Goal: Task Accomplishment & Management: Manage account settings

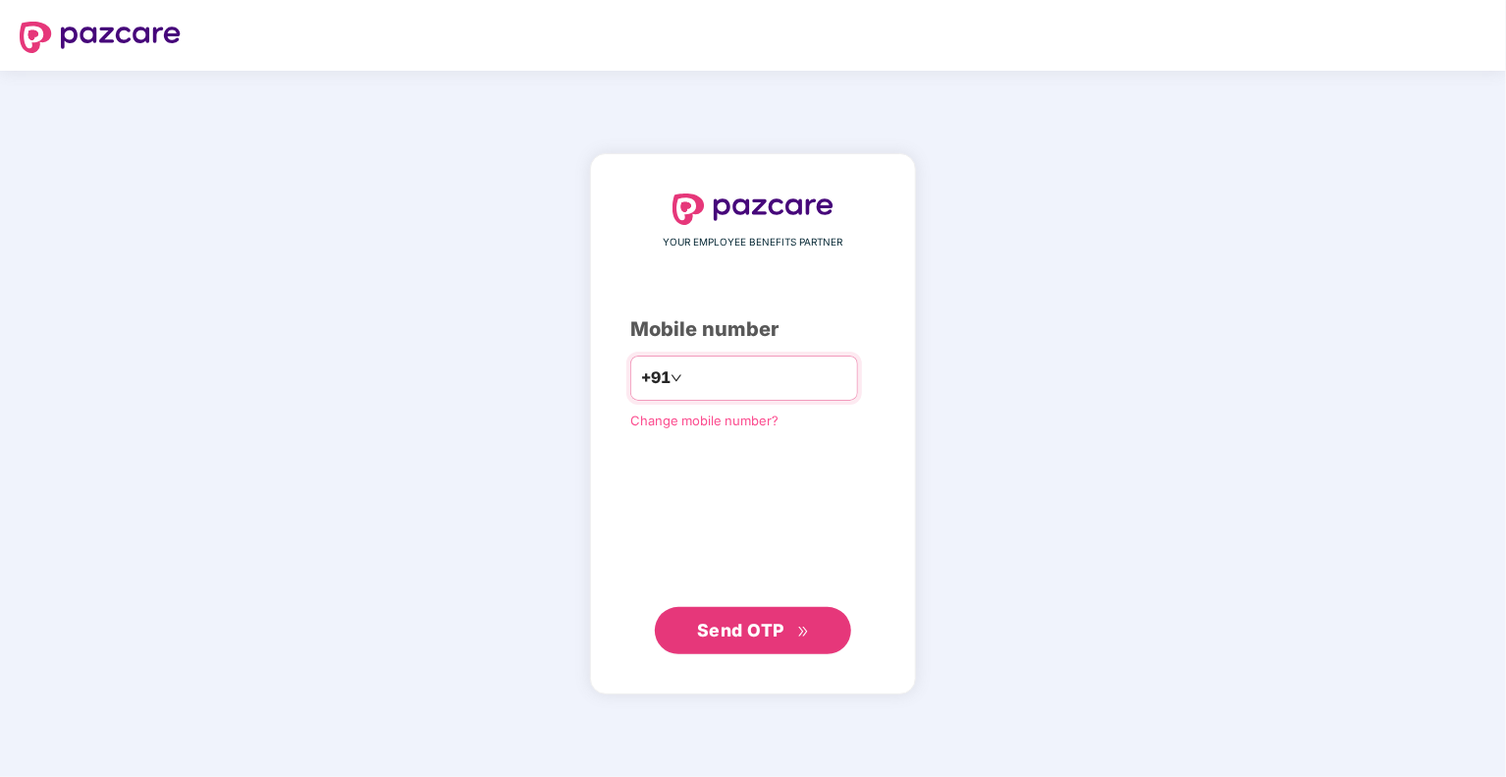
type input "*"
type input "**********"
click at [771, 642] on span "Send OTP" at bounding box center [753, 629] width 113 height 27
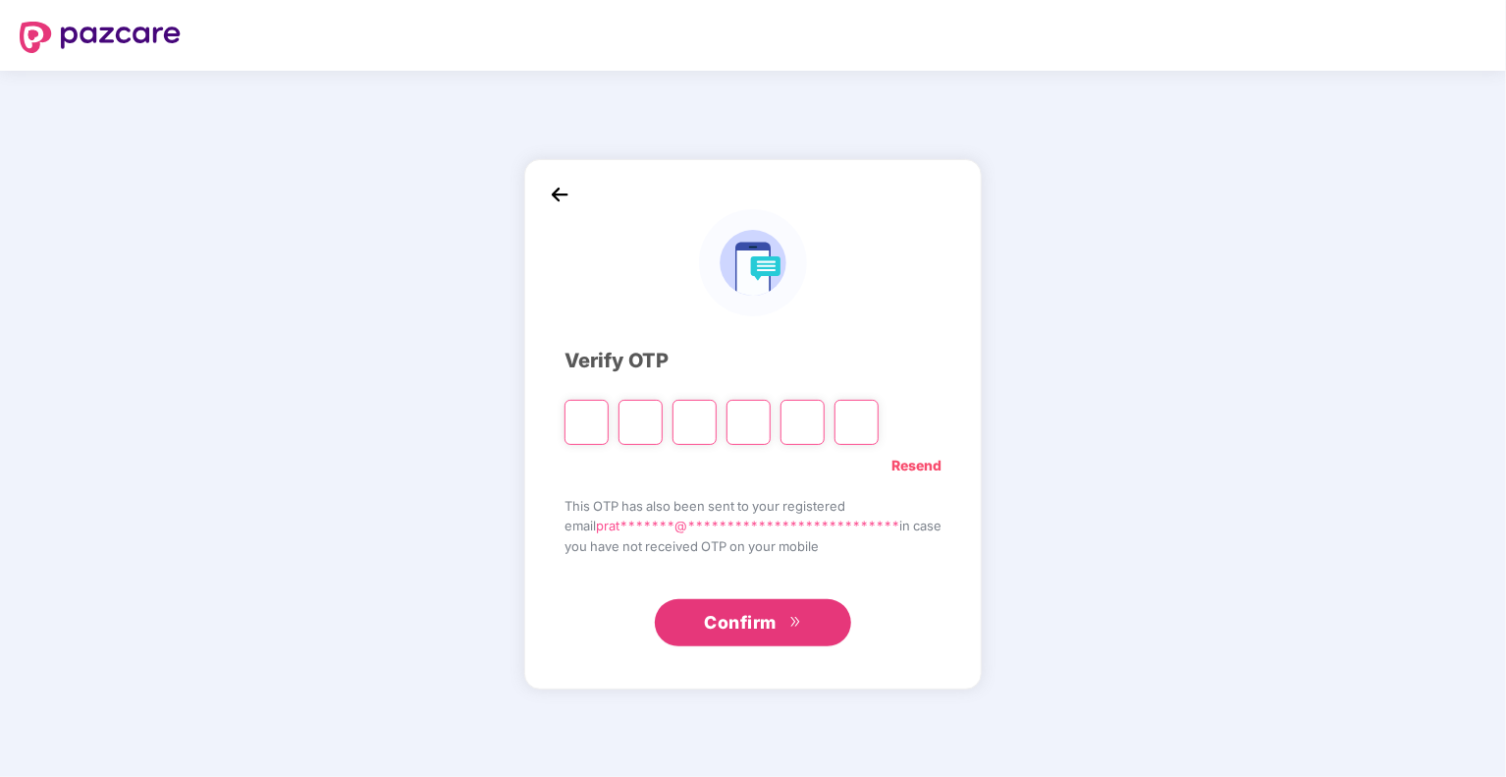
type input "*"
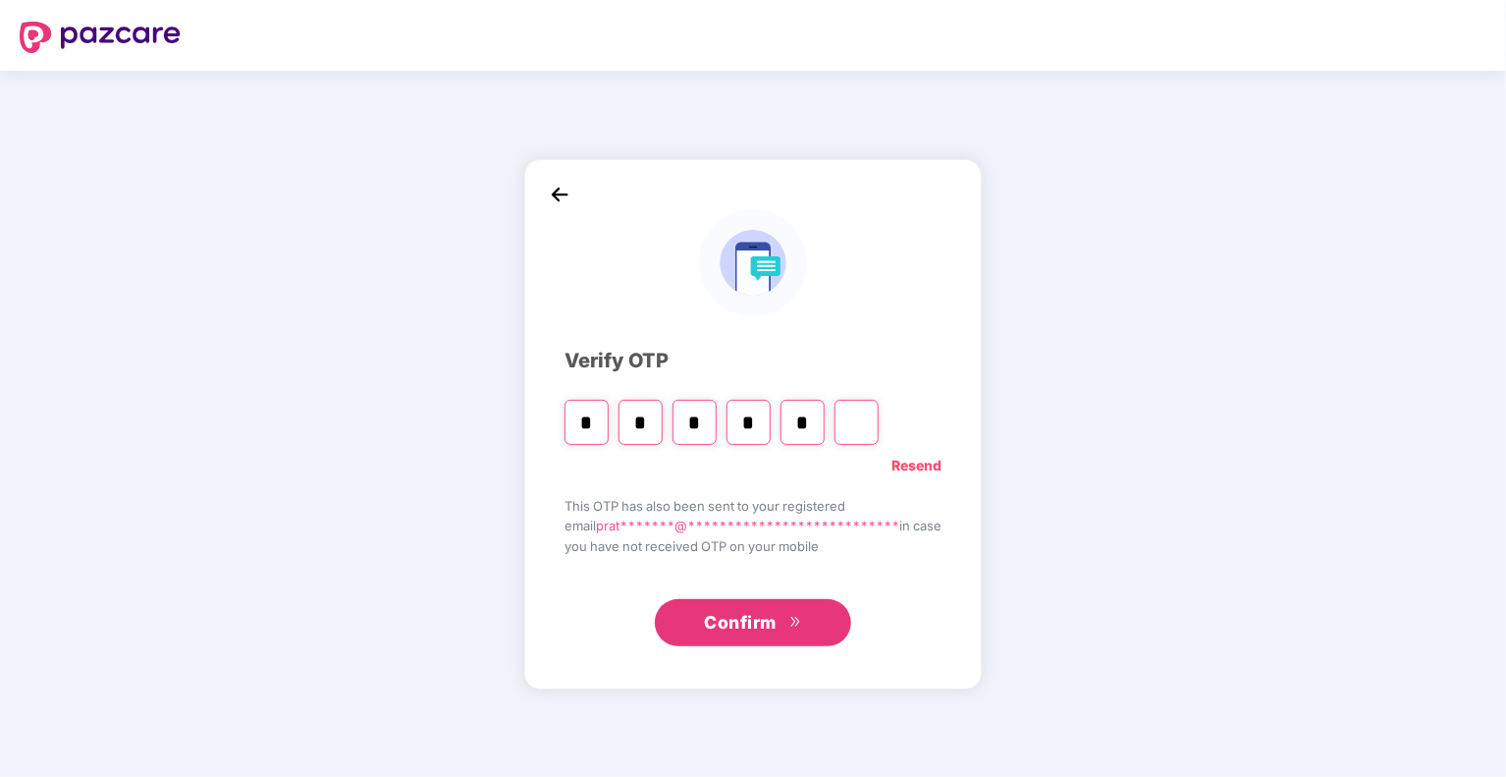
type input "*"
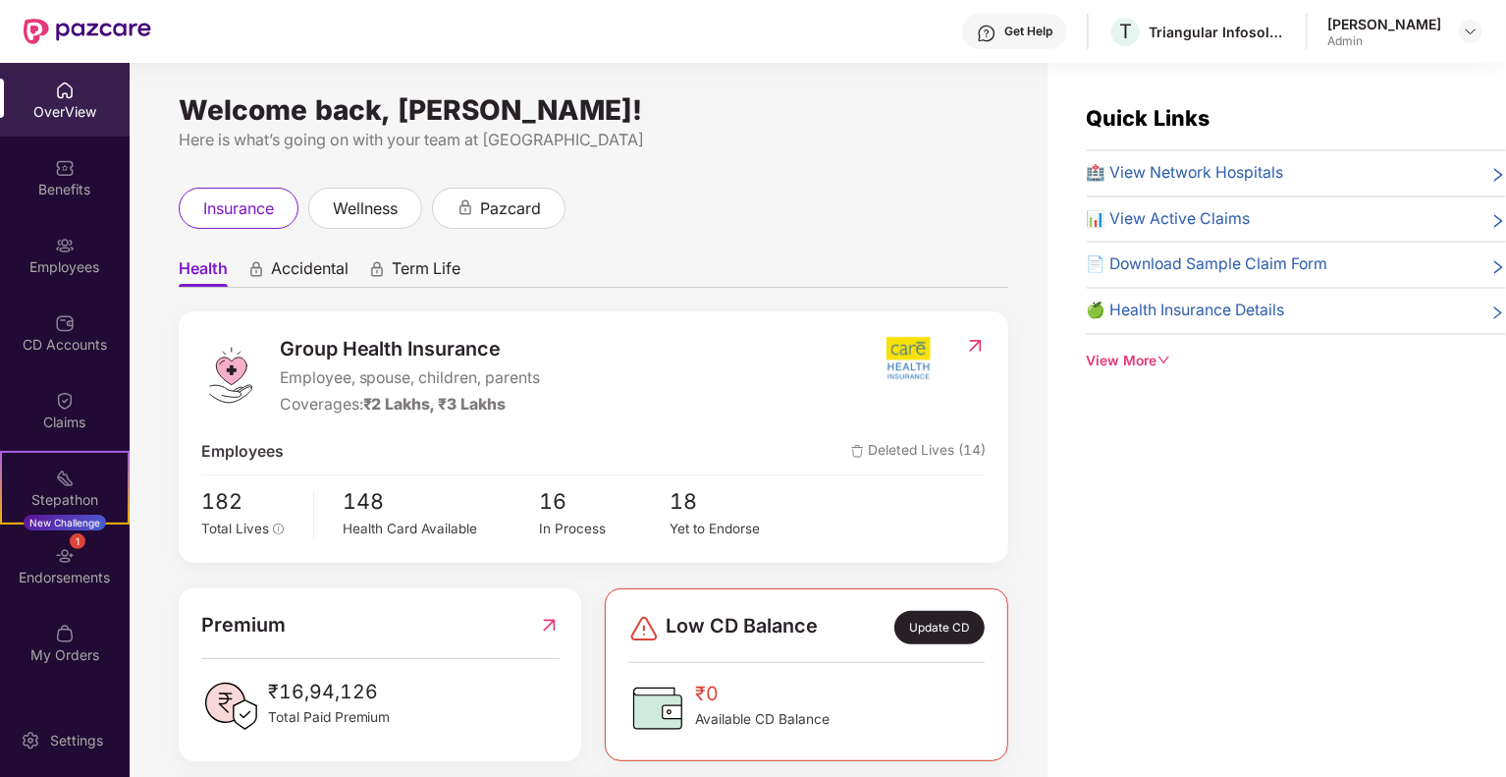
click at [1157, 360] on div "View More" at bounding box center [1296, 361] width 419 height 22
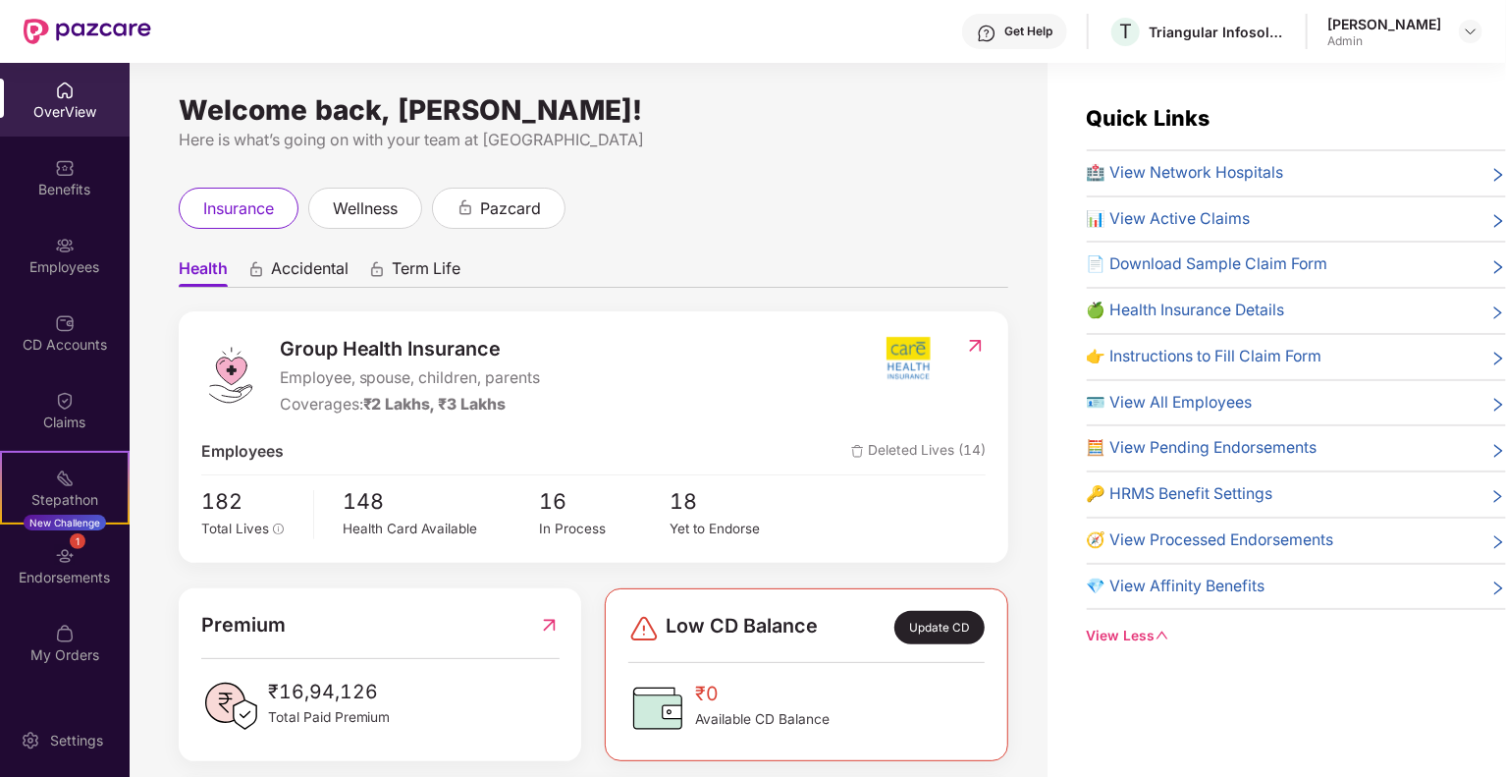
click at [1437, 395] on div "🪪 View All Employees" at bounding box center [1296, 403] width 419 height 25
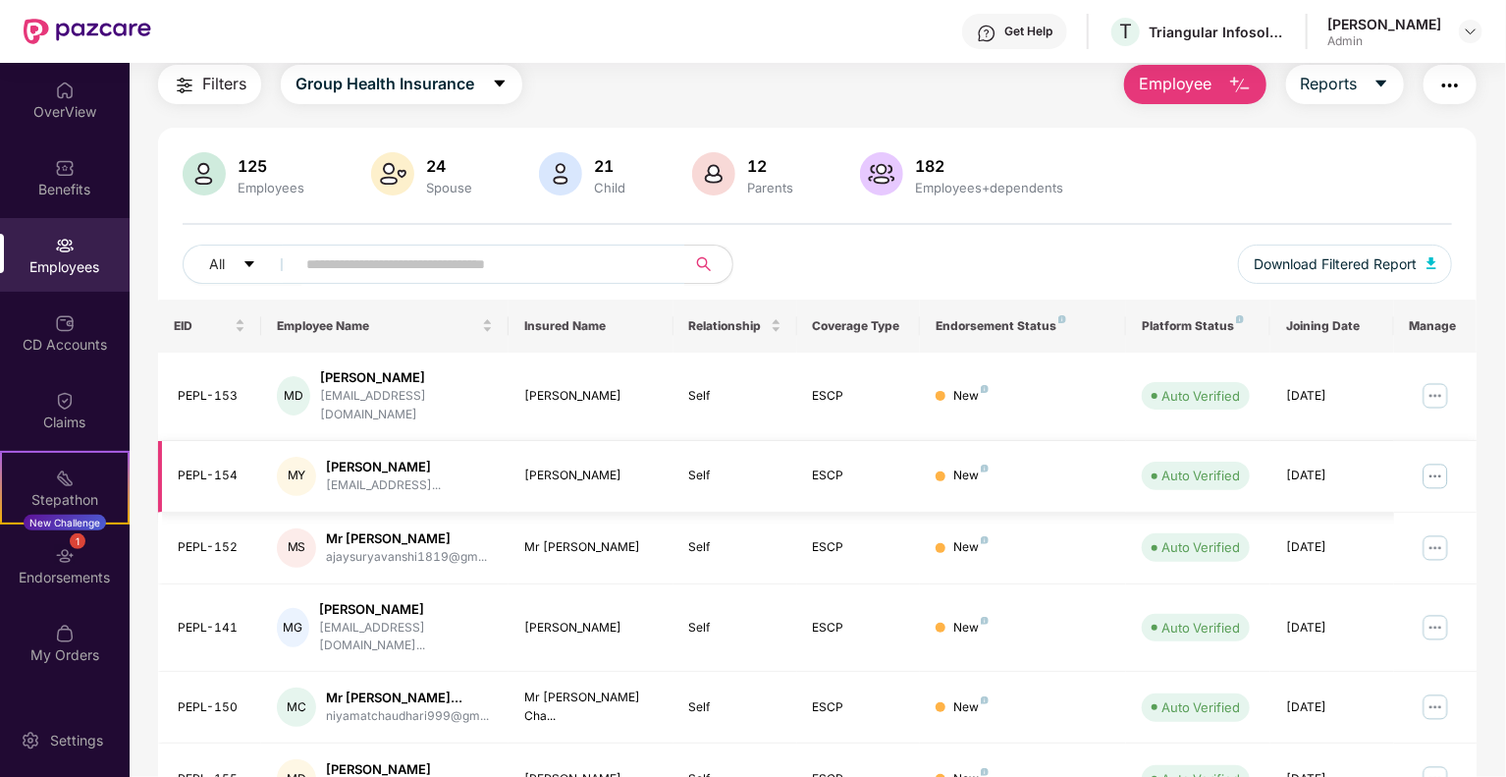
scroll to position [98, 0]
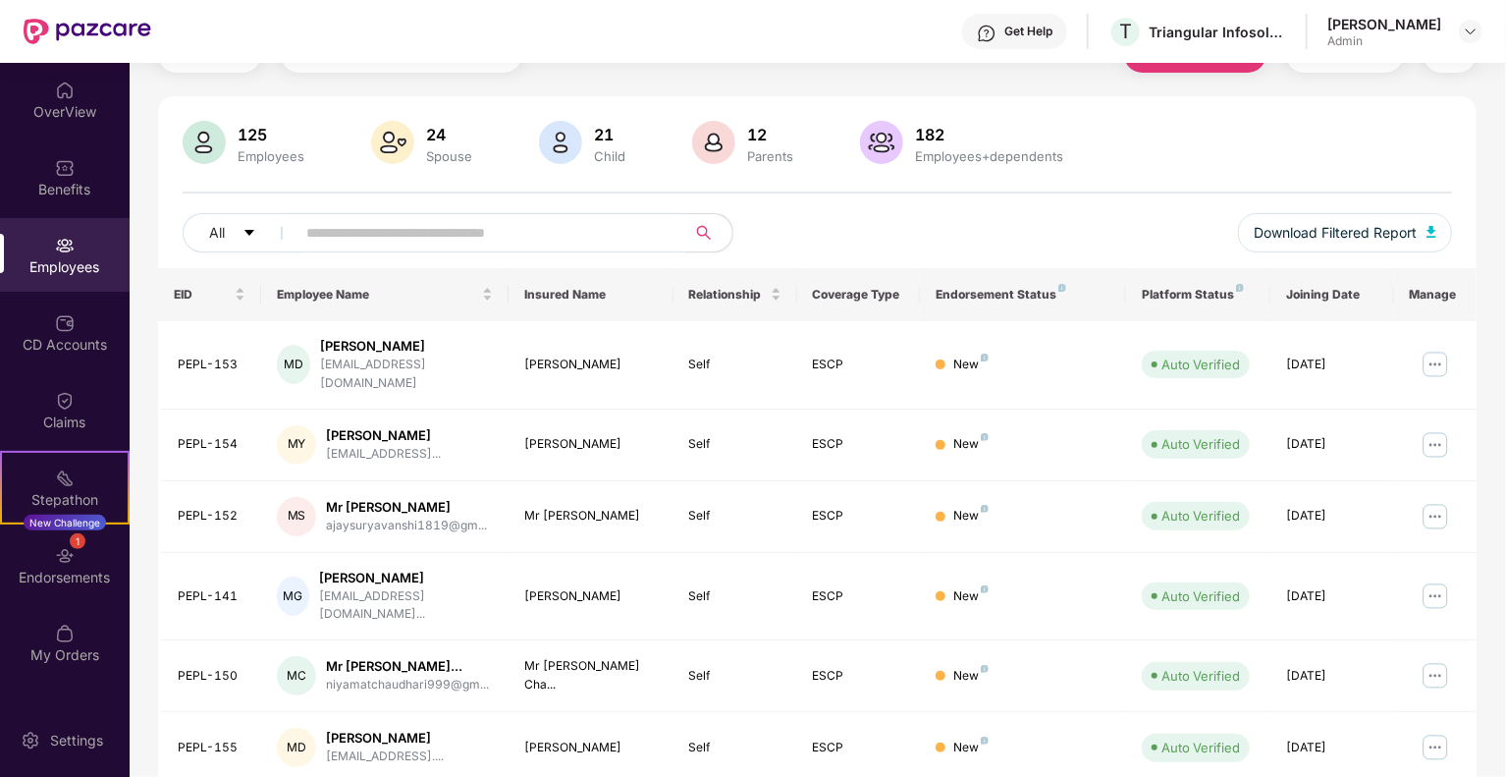
click at [507, 240] on input "text" at bounding box center [482, 232] width 352 height 29
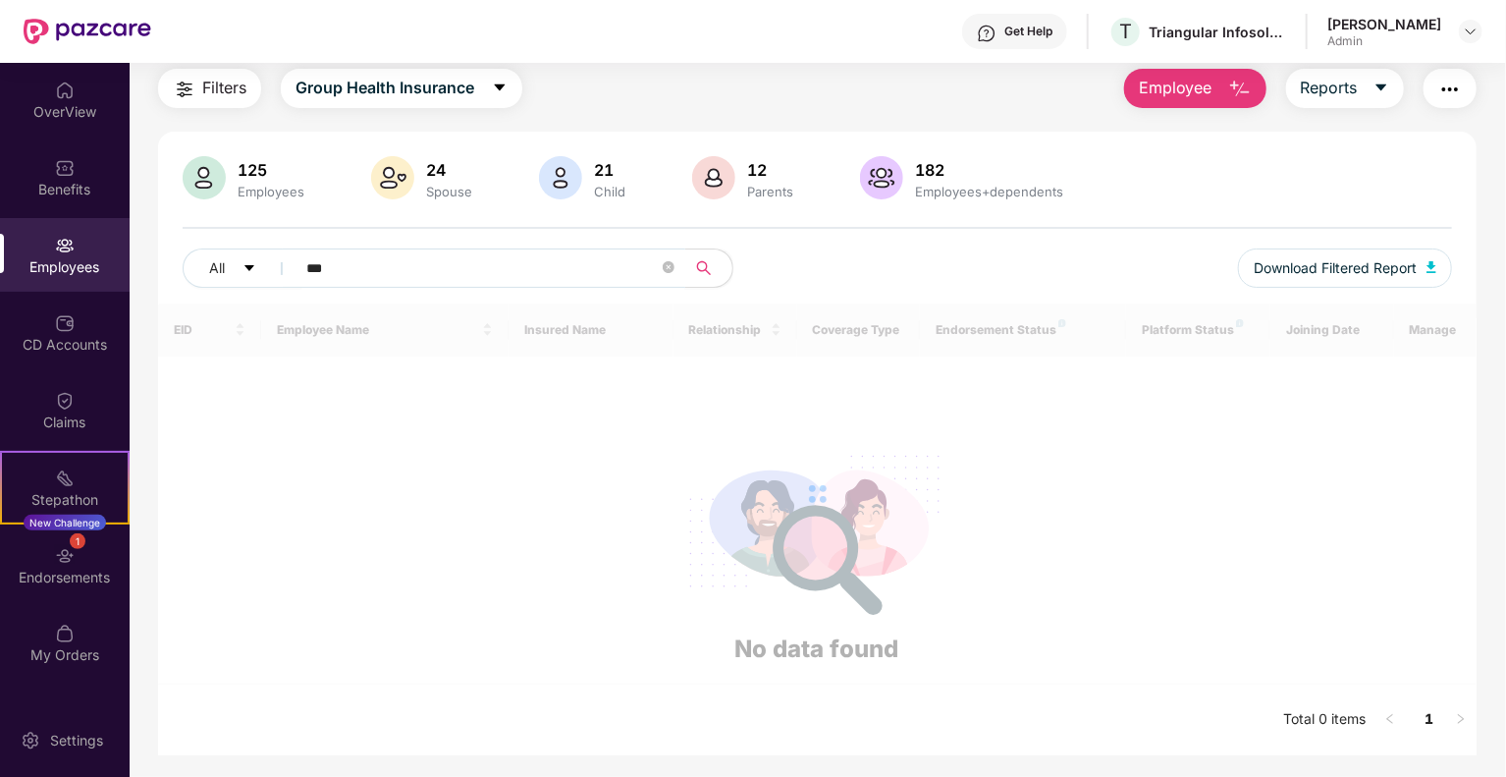
scroll to position [63, 0]
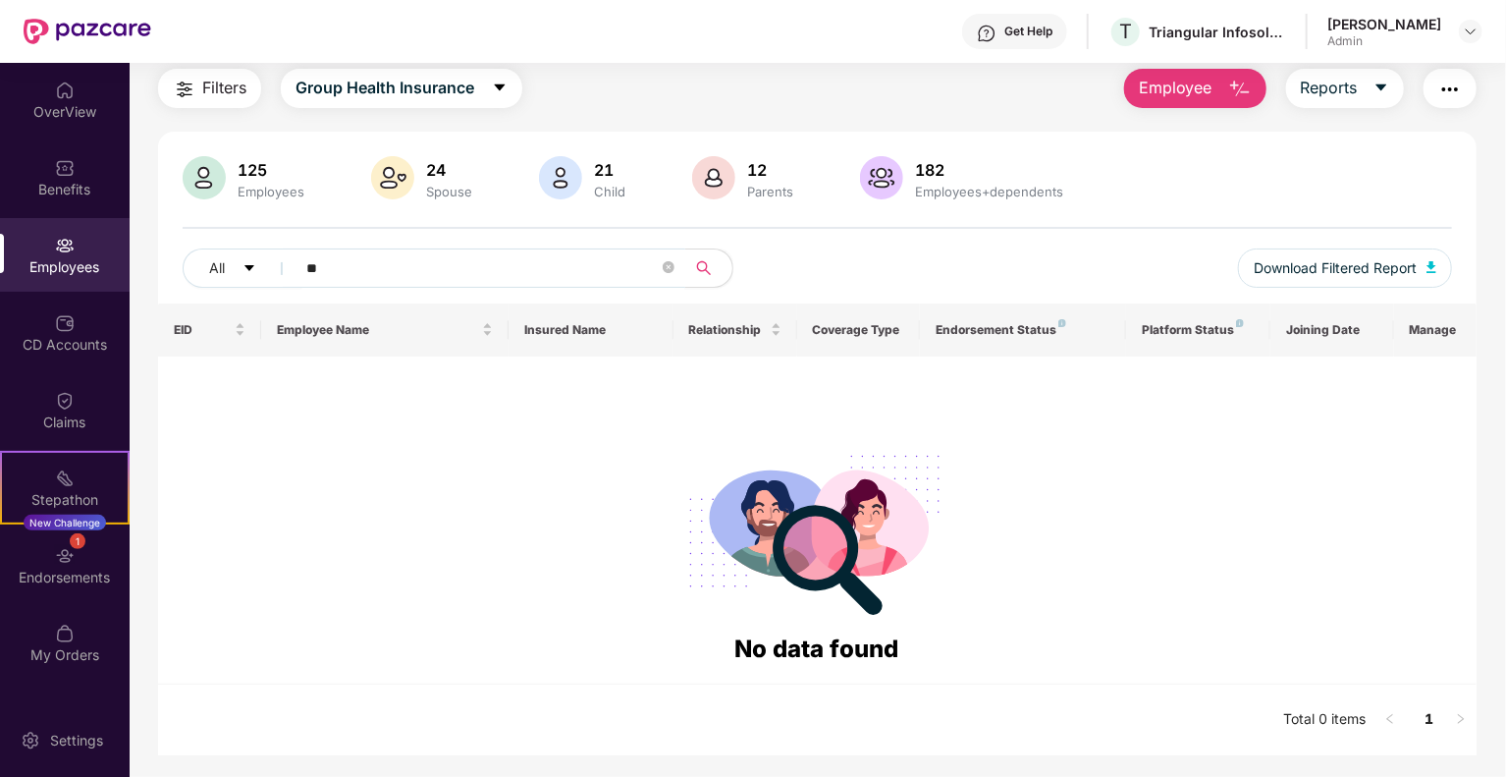
type input "*"
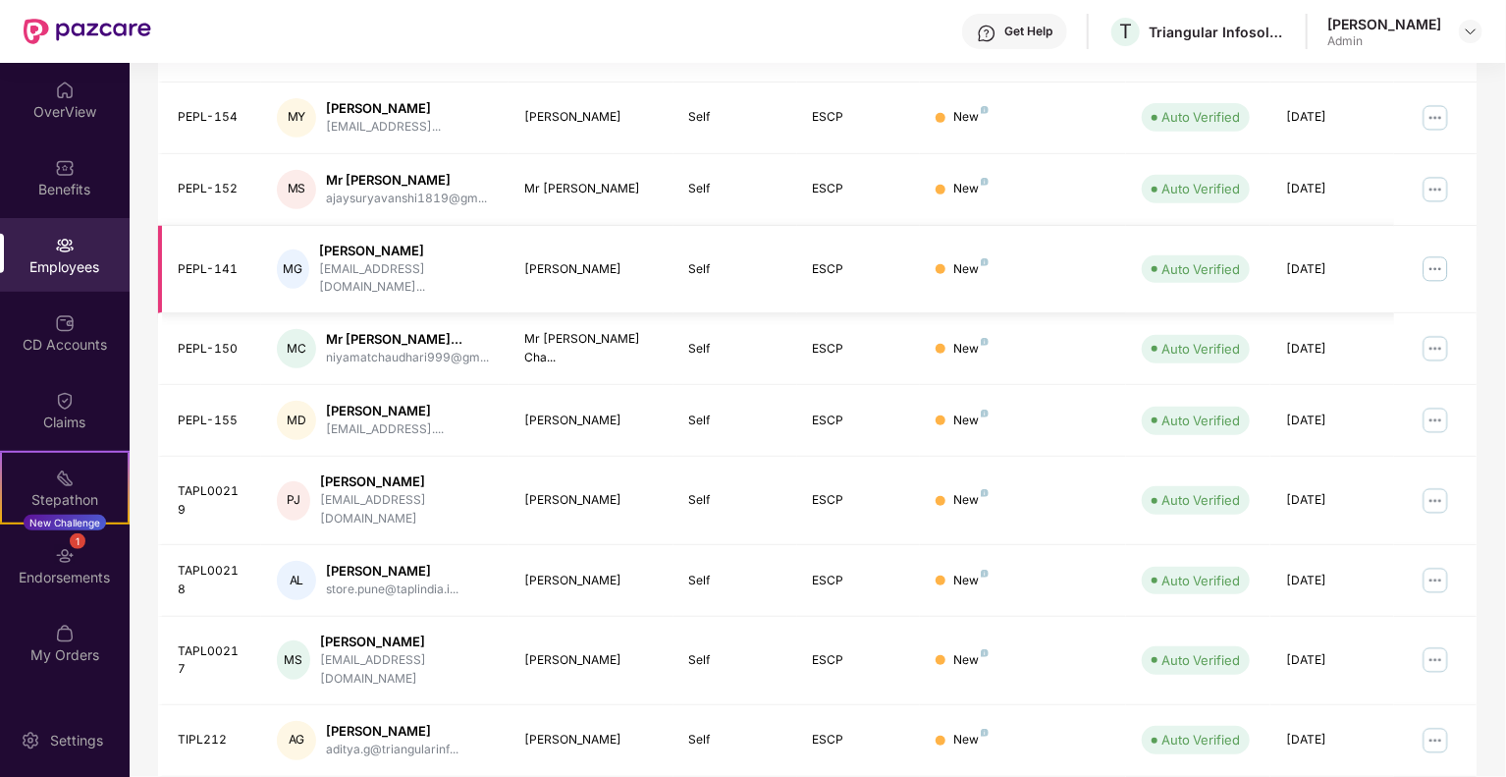
scroll to position [444, 0]
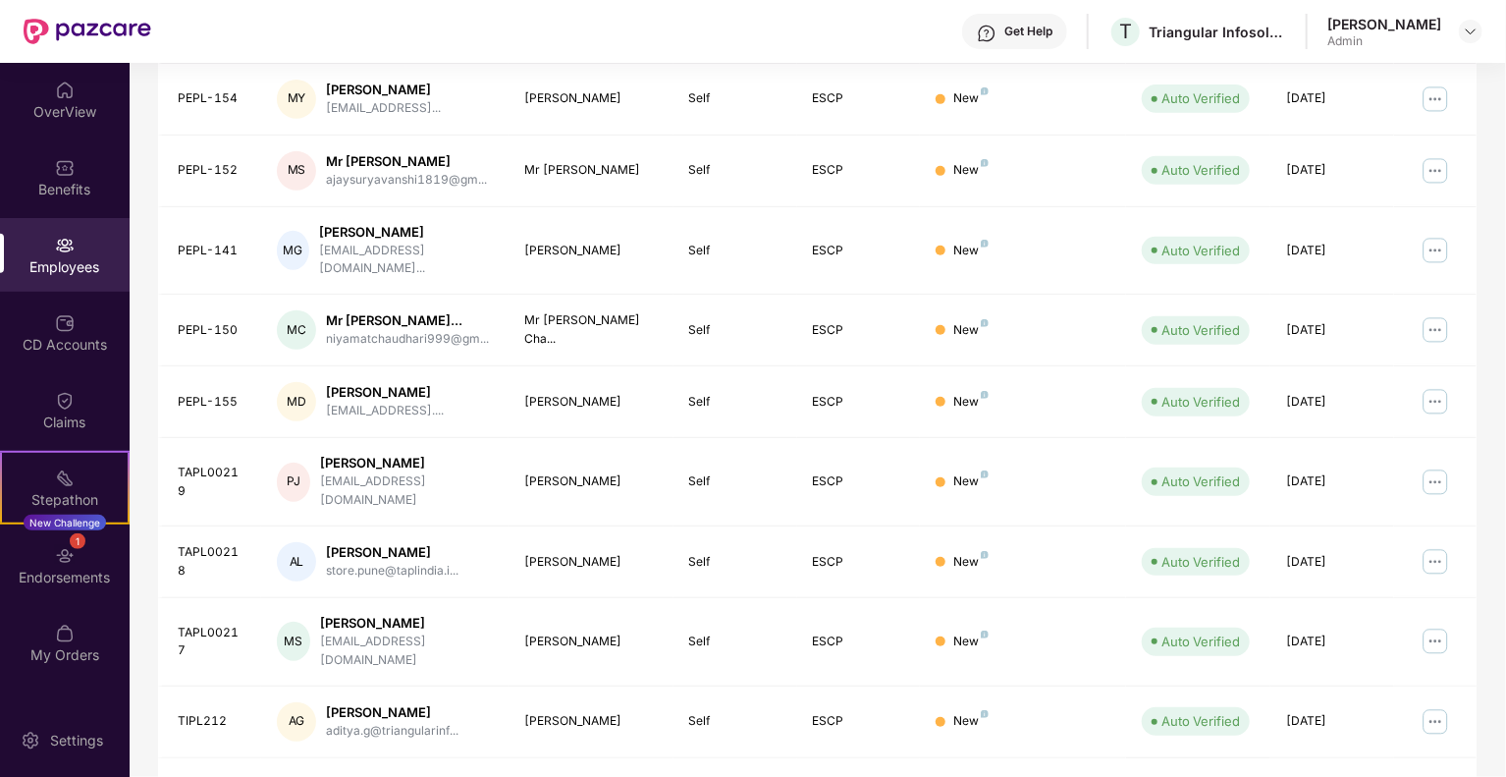
click at [1262, 776] on link "2" at bounding box center [1264, 792] width 31 height 29
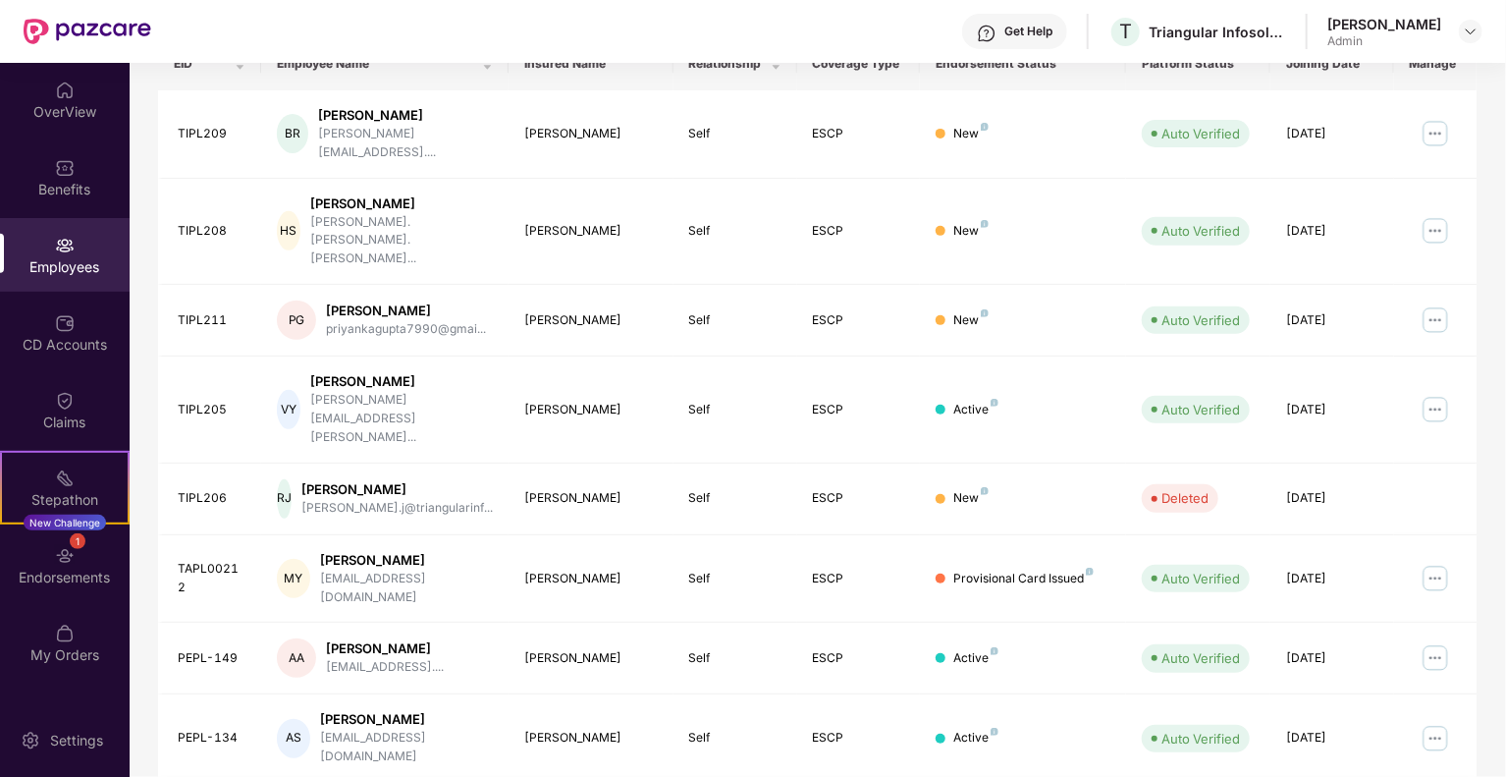
scroll to position [427, 0]
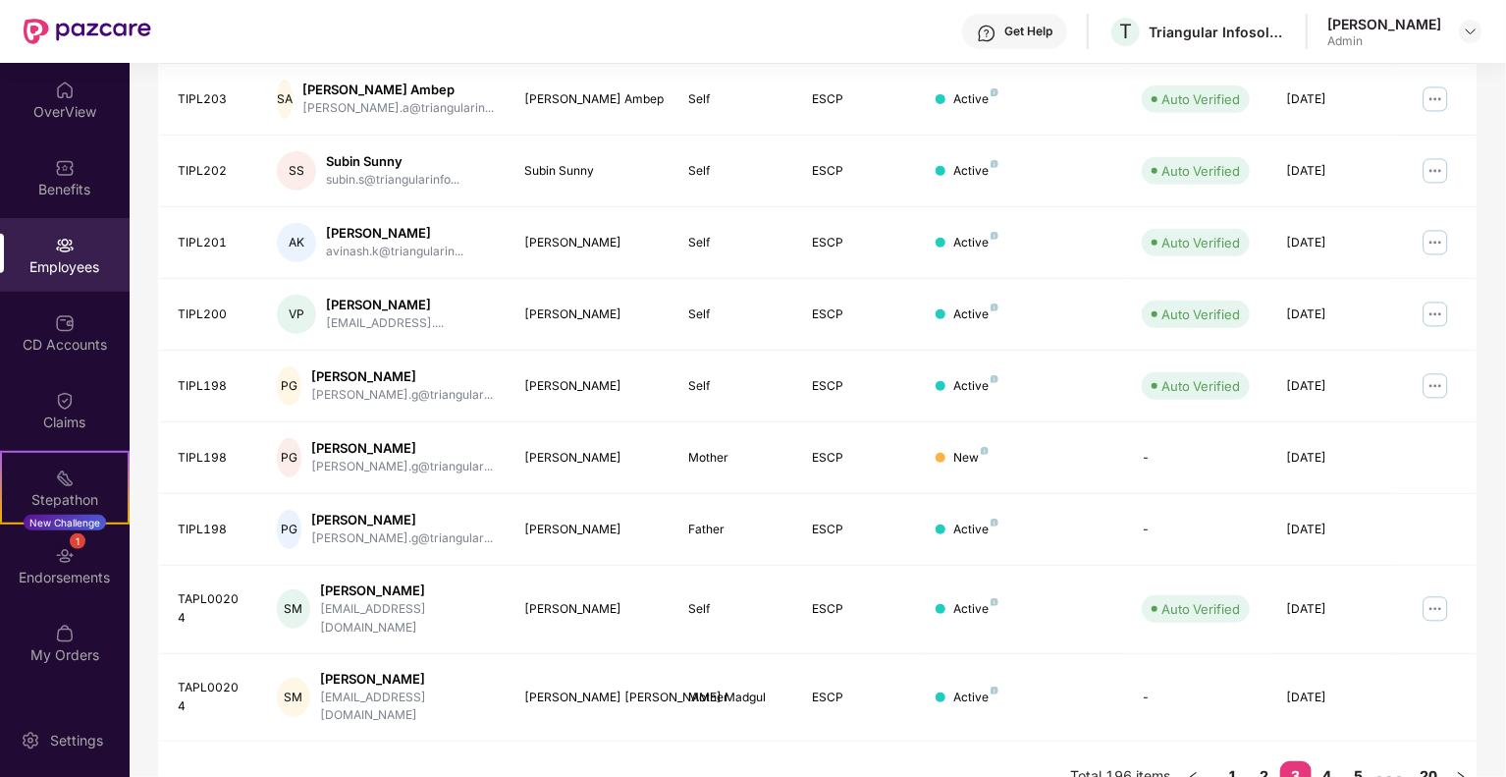
scroll to position [133, 0]
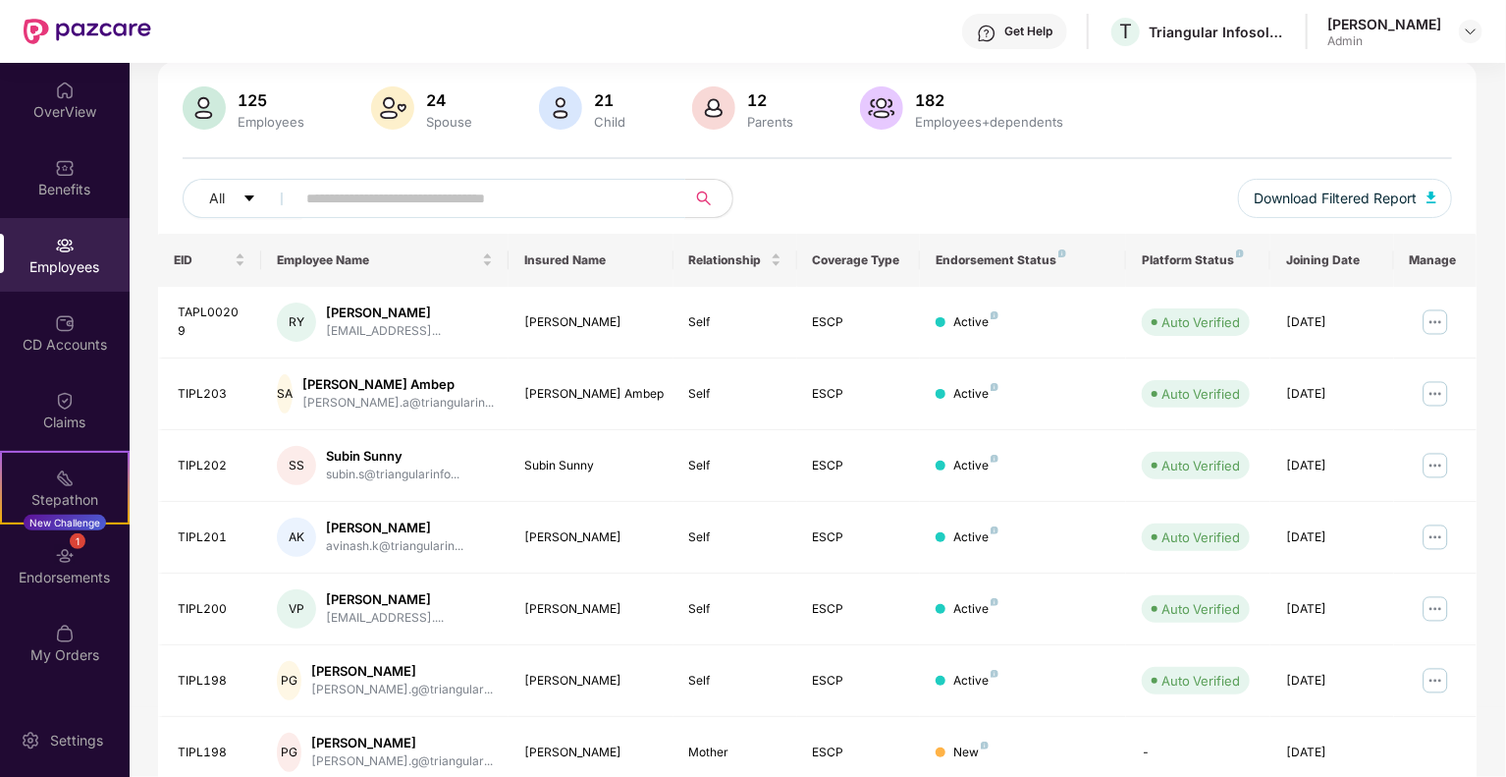
click at [335, 195] on input "text" at bounding box center [482, 198] width 352 height 29
click at [1304, 194] on span "Download Filtered Report" at bounding box center [1335, 199] width 163 height 22
click at [248, 191] on icon "caret-down" at bounding box center [249, 198] width 14 height 14
click at [434, 202] on input "text" at bounding box center [482, 198] width 352 height 29
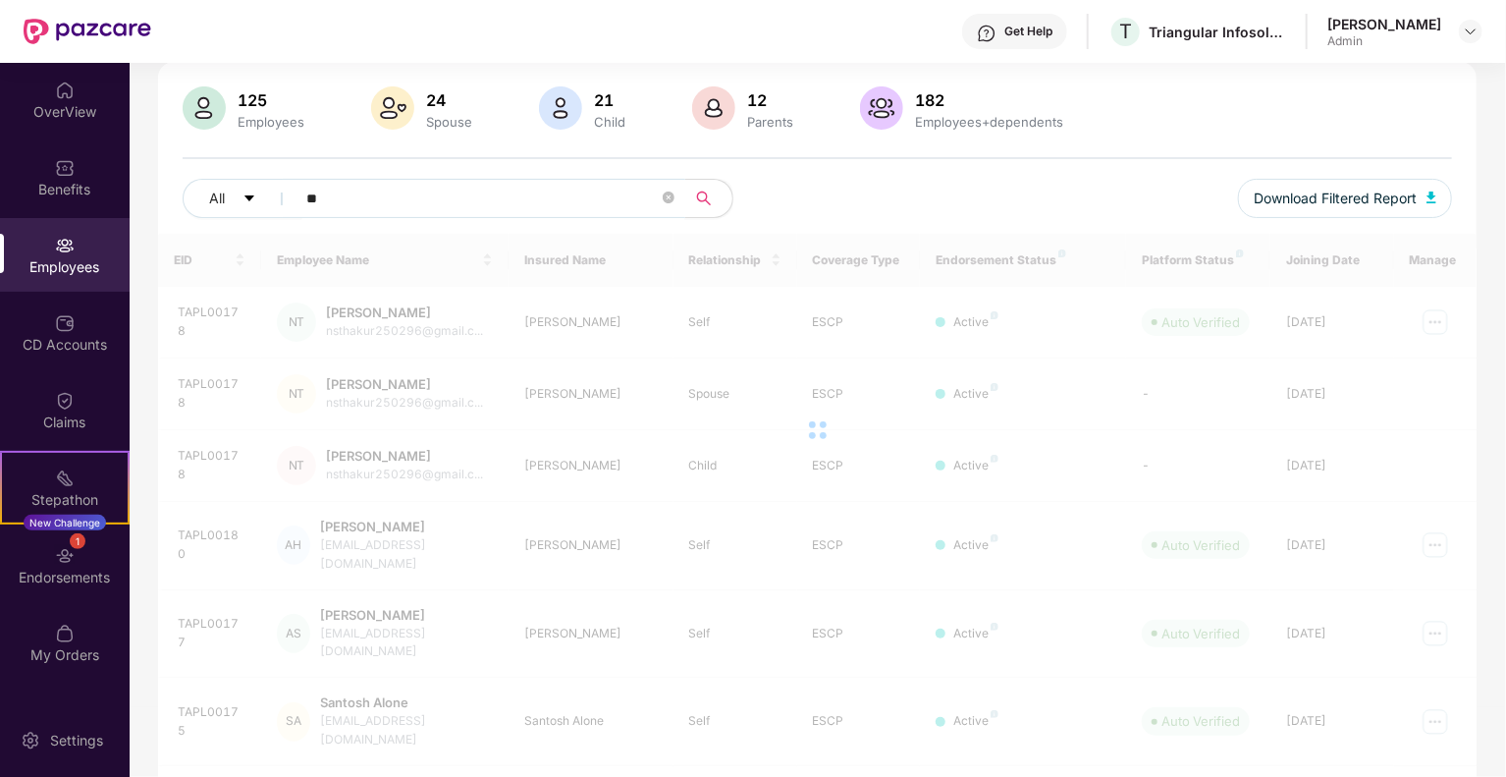
type input "*"
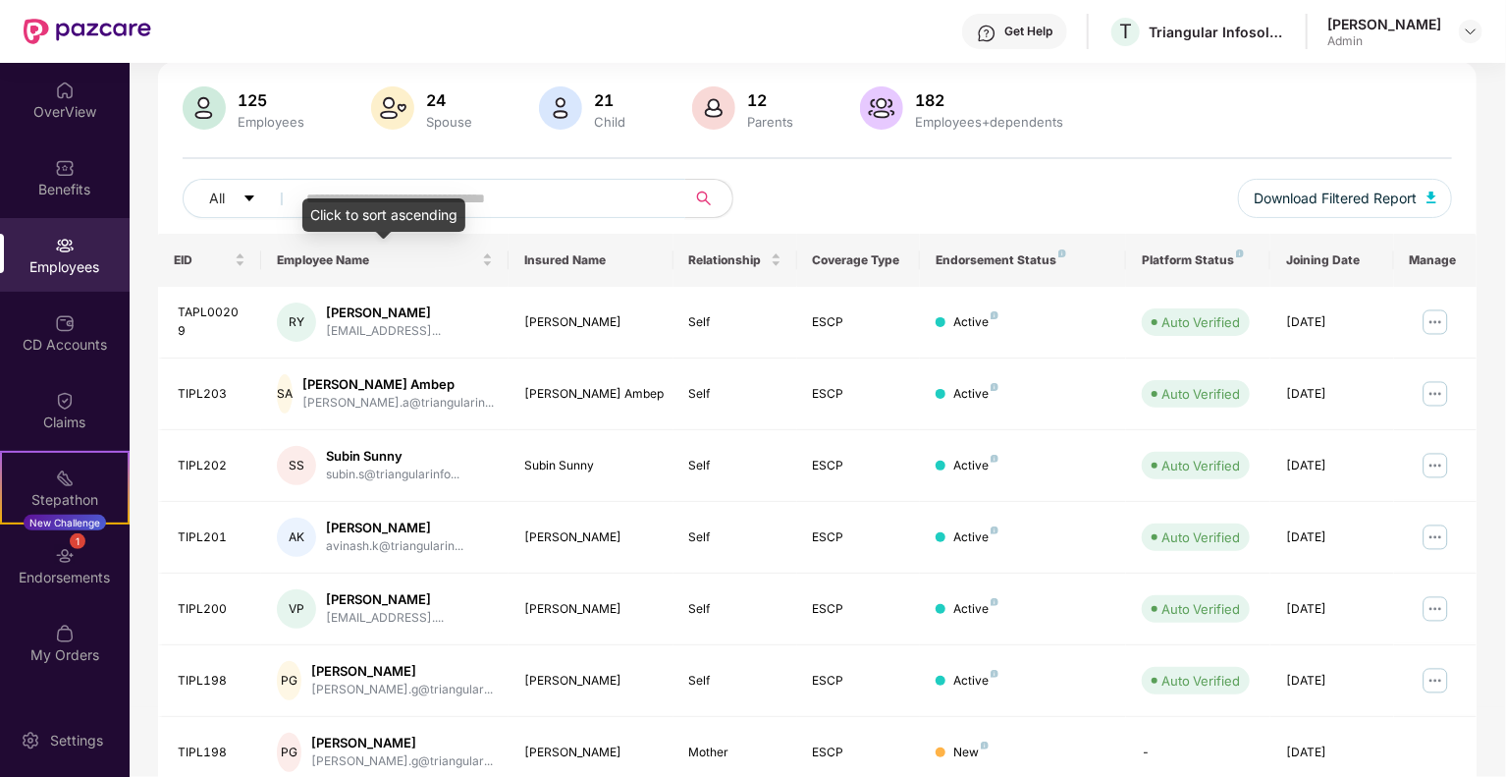
click at [416, 209] on div "Click to sort ascending" at bounding box center [383, 214] width 163 height 33
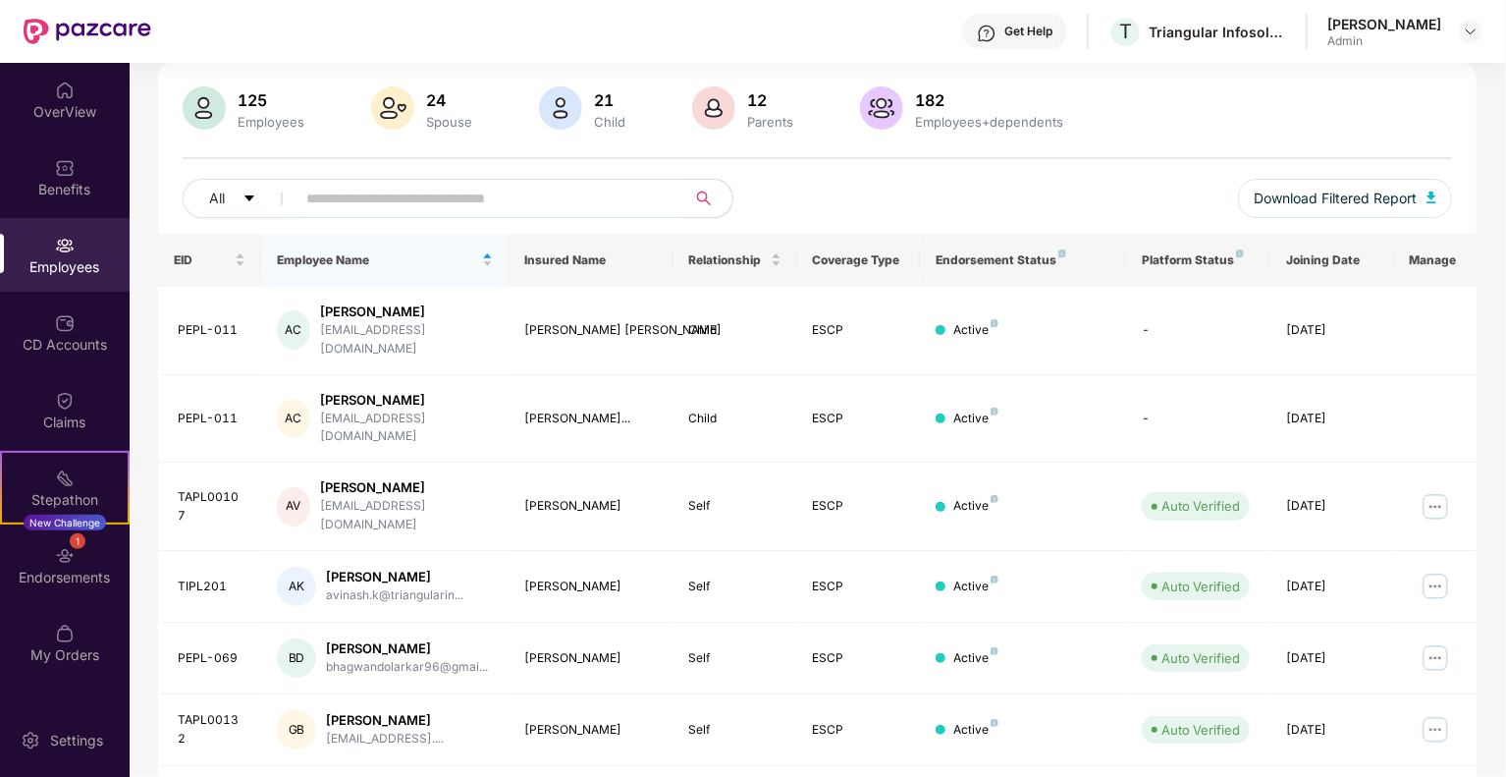
click at [467, 195] on input "text" at bounding box center [482, 198] width 352 height 29
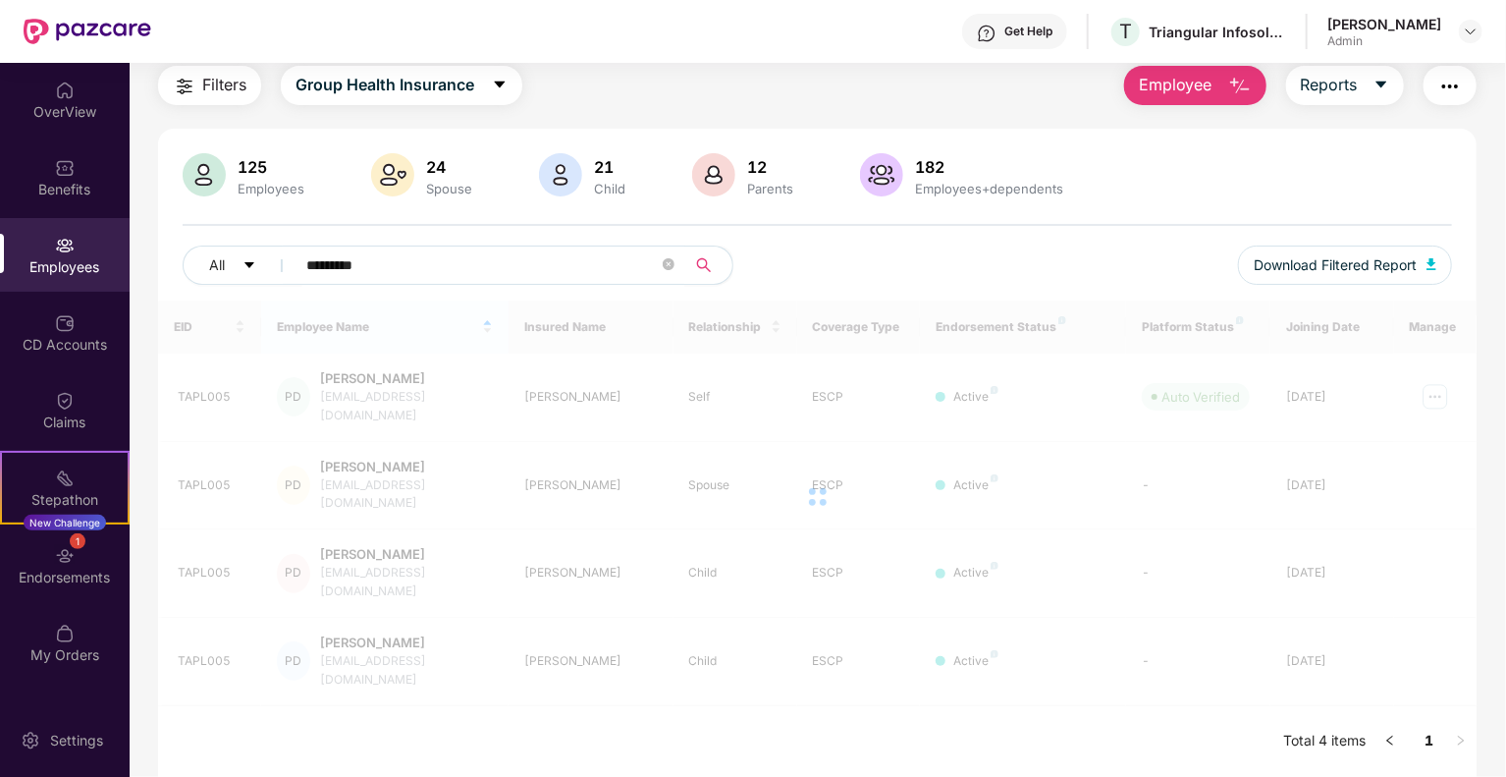
scroll to position [63, 0]
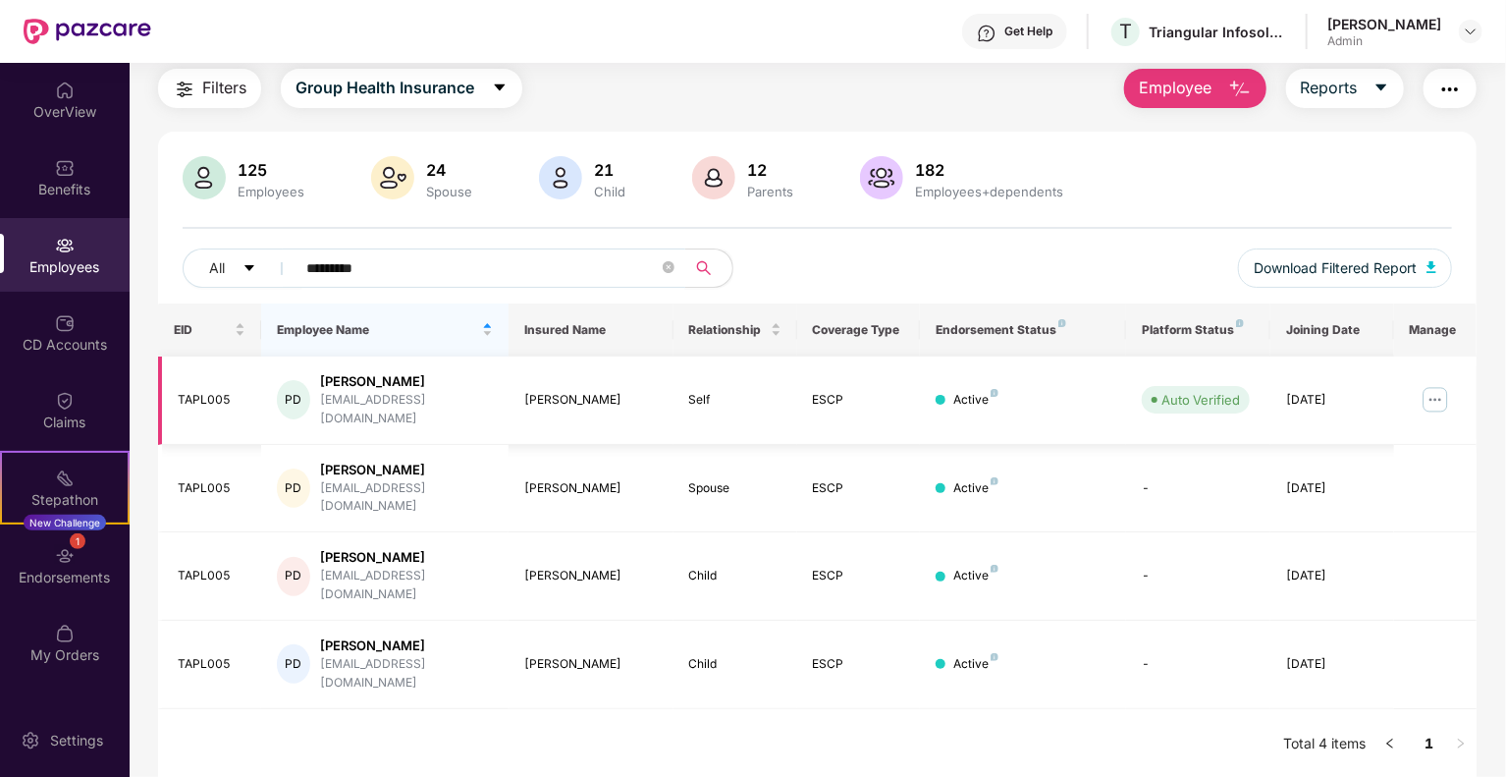
type input "*********"
click at [1432, 392] on img at bounding box center [1435, 399] width 31 height 31
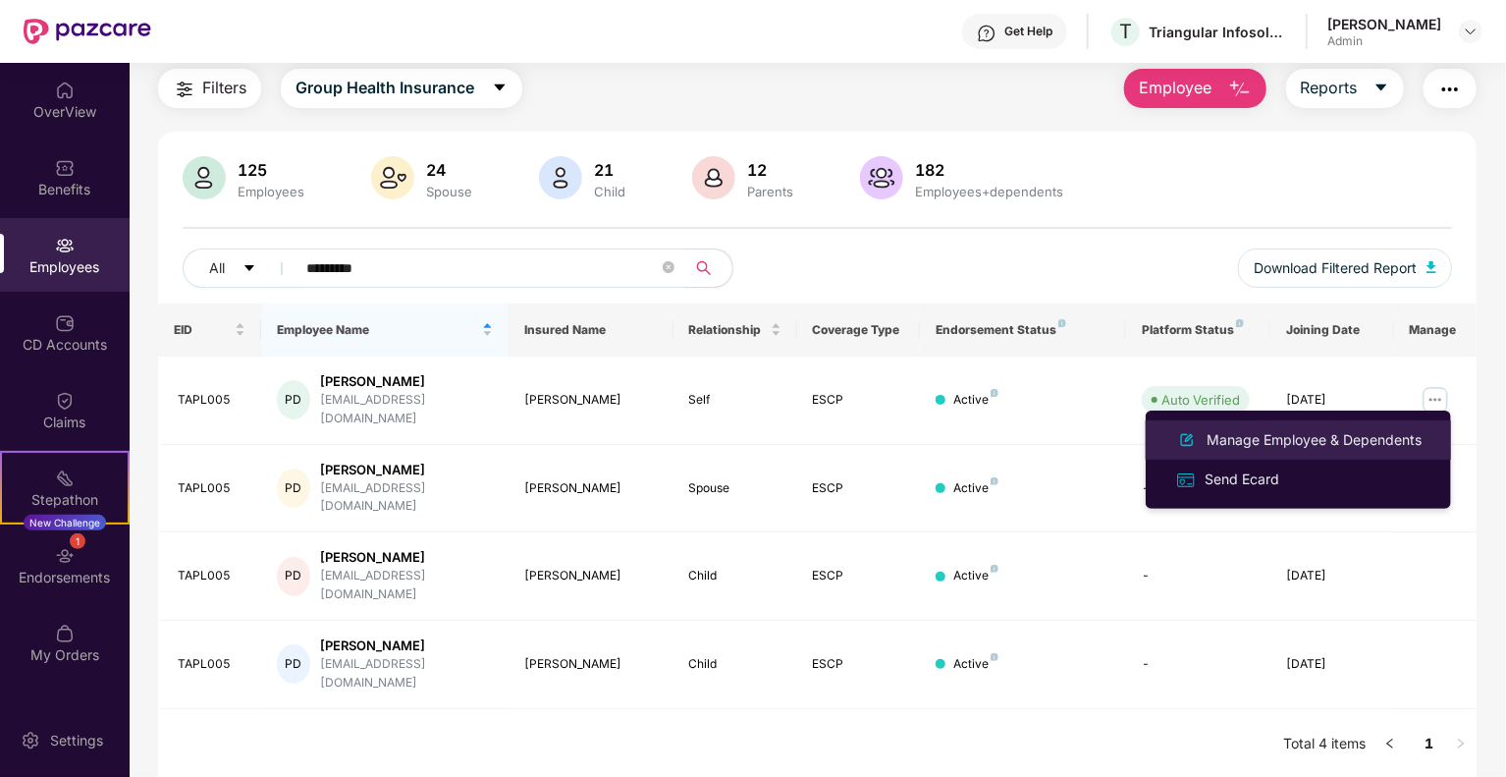
click at [1273, 444] on div "Manage Employee & Dependents" at bounding box center [1314, 440] width 223 height 22
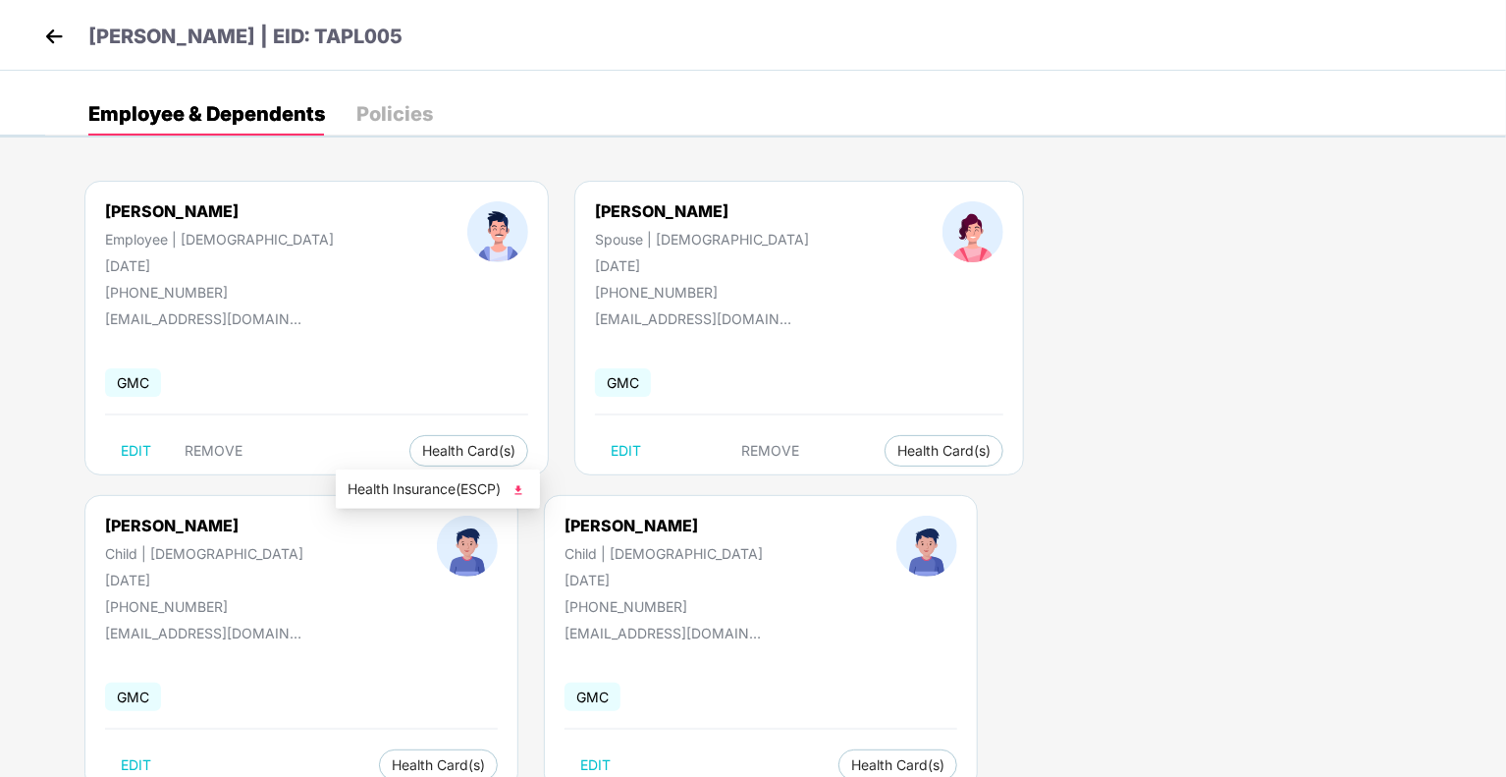
click at [521, 487] on img at bounding box center [519, 490] width 20 height 20
click at [58, 34] on img at bounding box center [53, 36] width 29 height 29
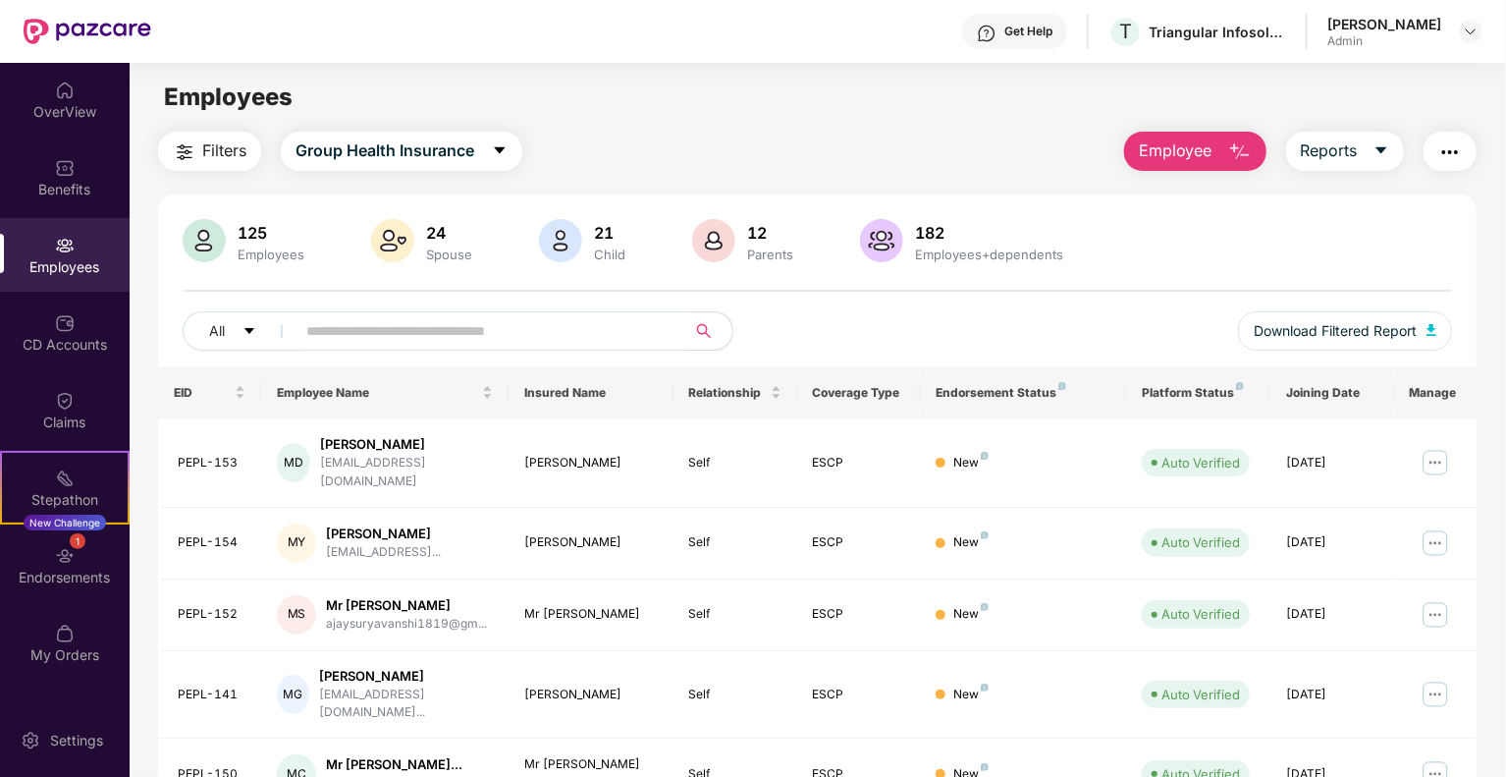
click at [362, 323] on input "text" at bounding box center [482, 330] width 352 height 29
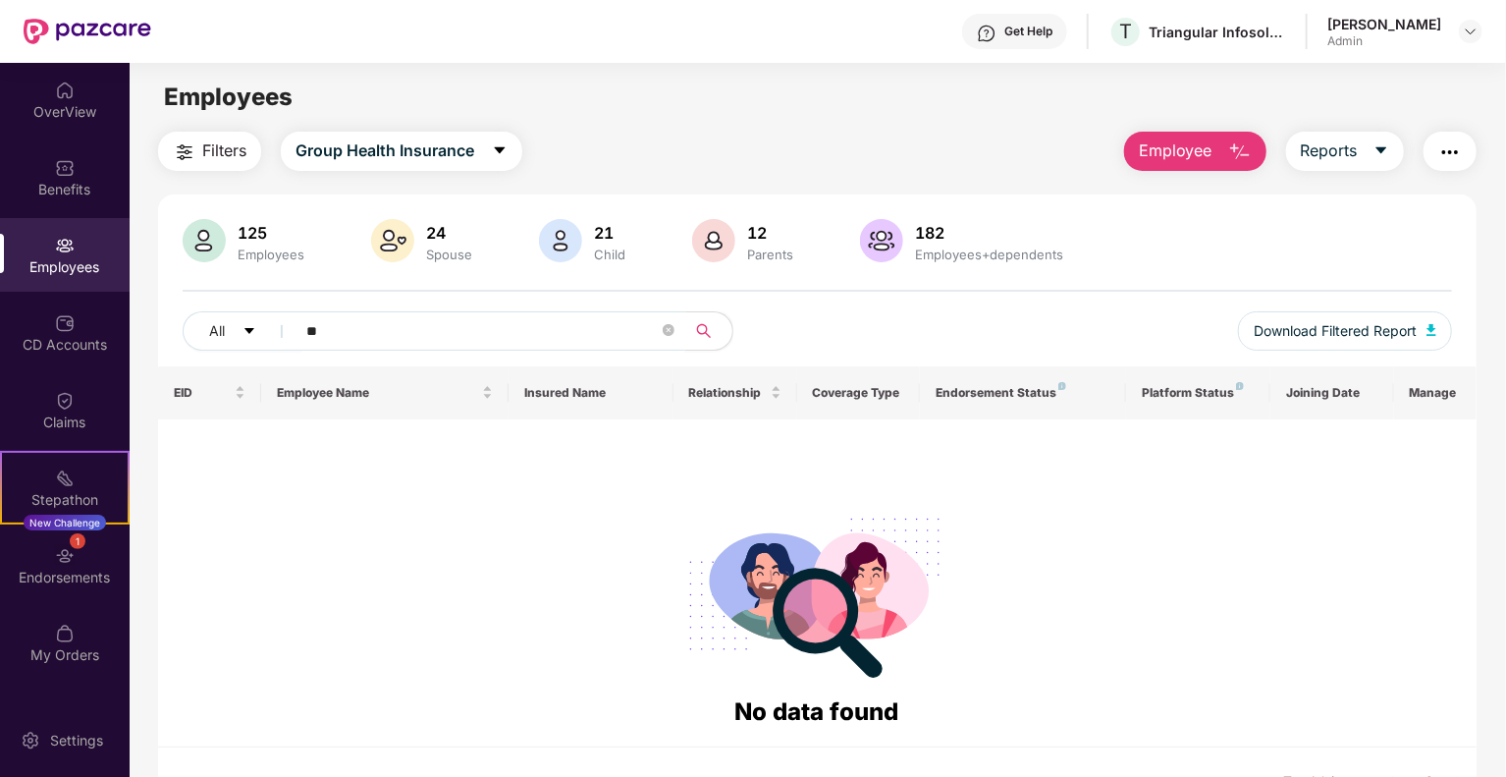
type input "*"
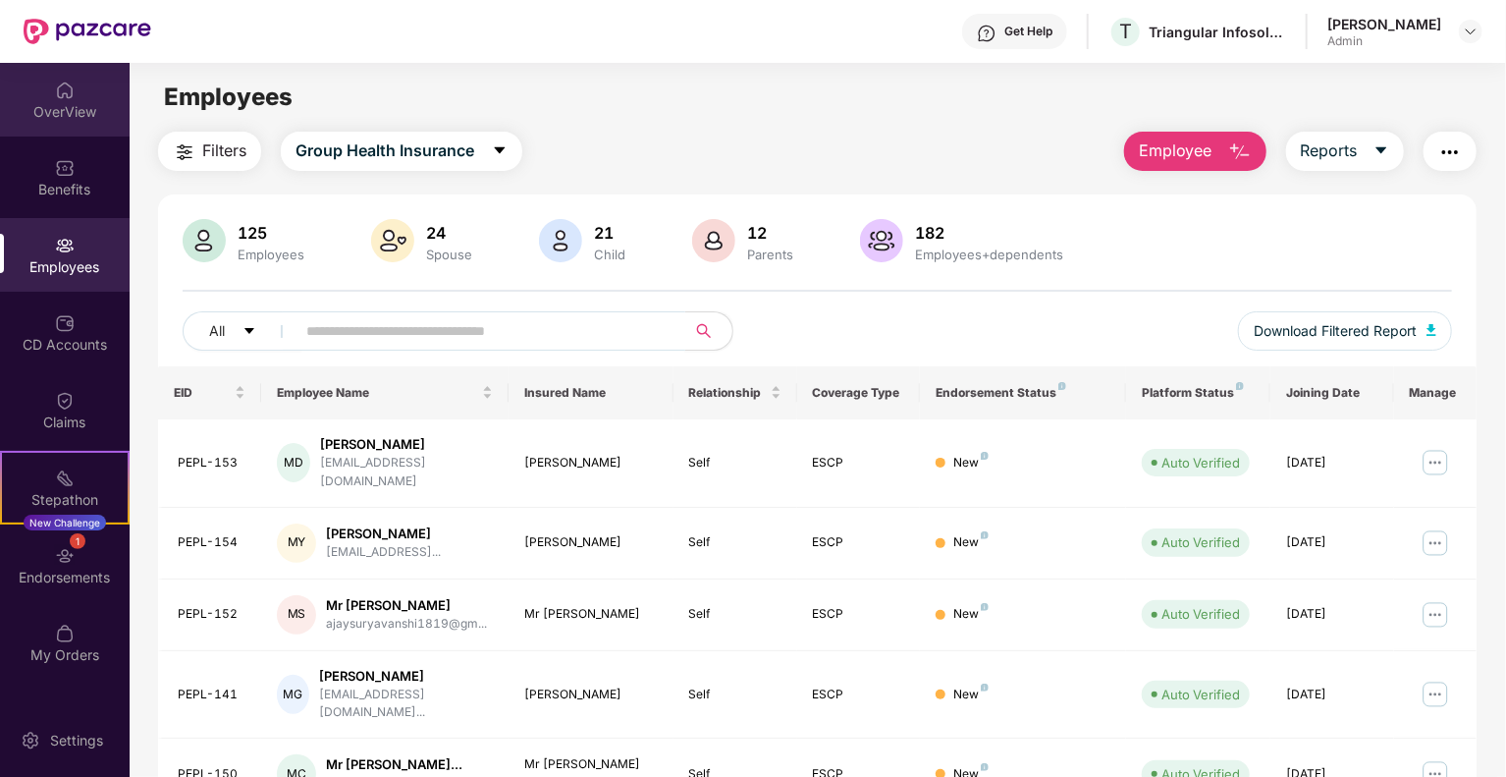
click at [74, 109] on div "OverView" at bounding box center [65, 112] width 130 height 20
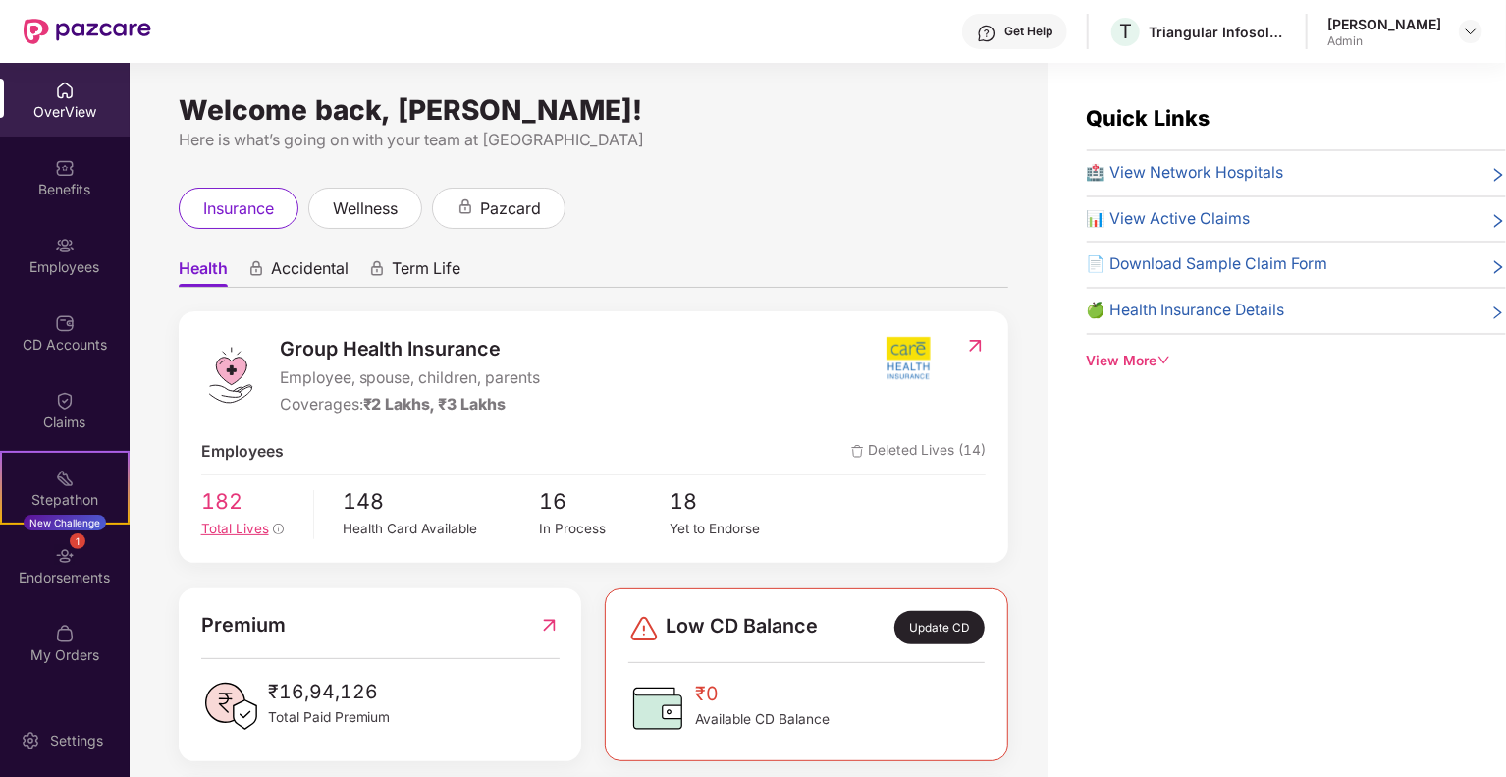
click at [224, 515] on span "182" at bounding box center [250, 501] width 98 height 33
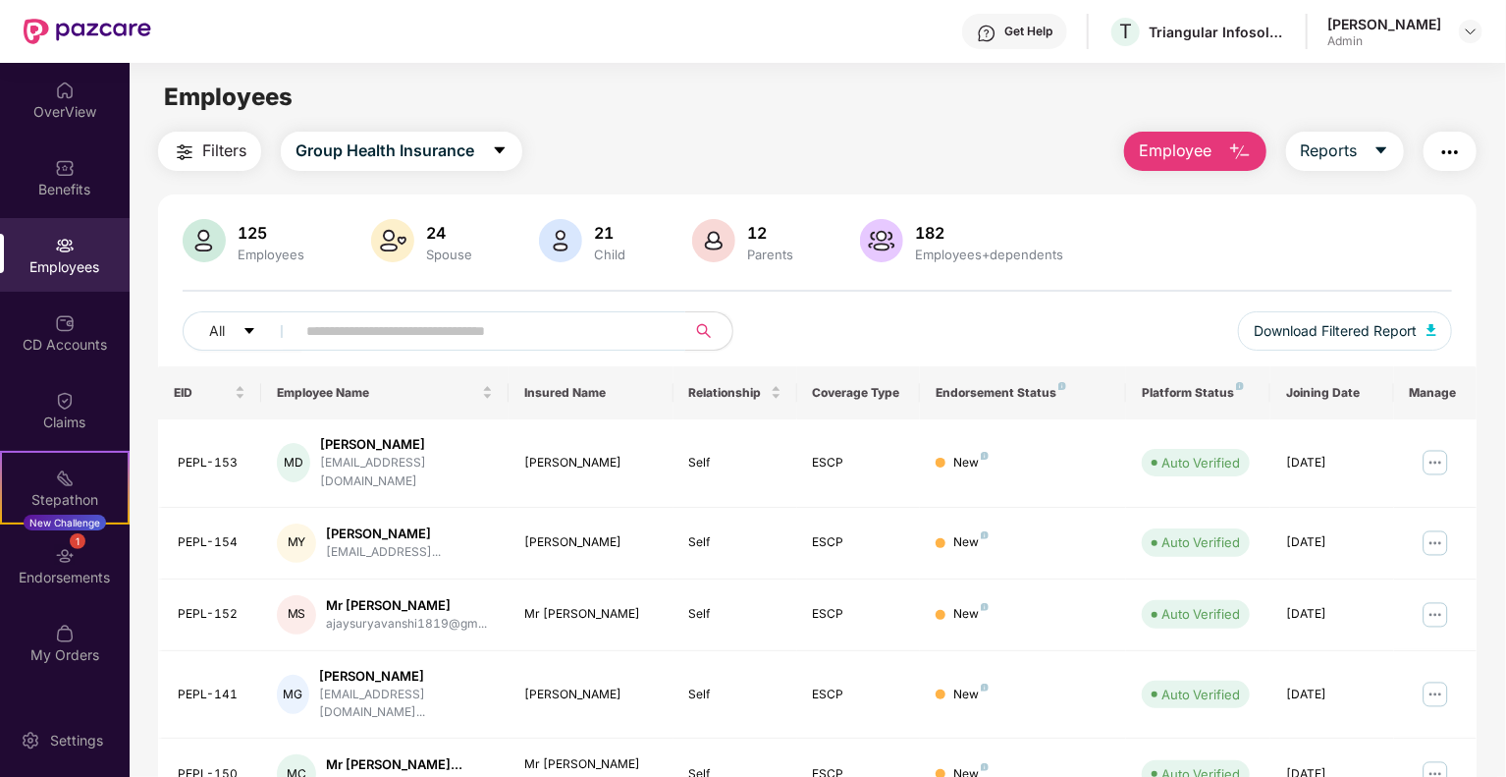
click at [447, 324] on input "text" at bounding box center [482, 330] width 352 height 29
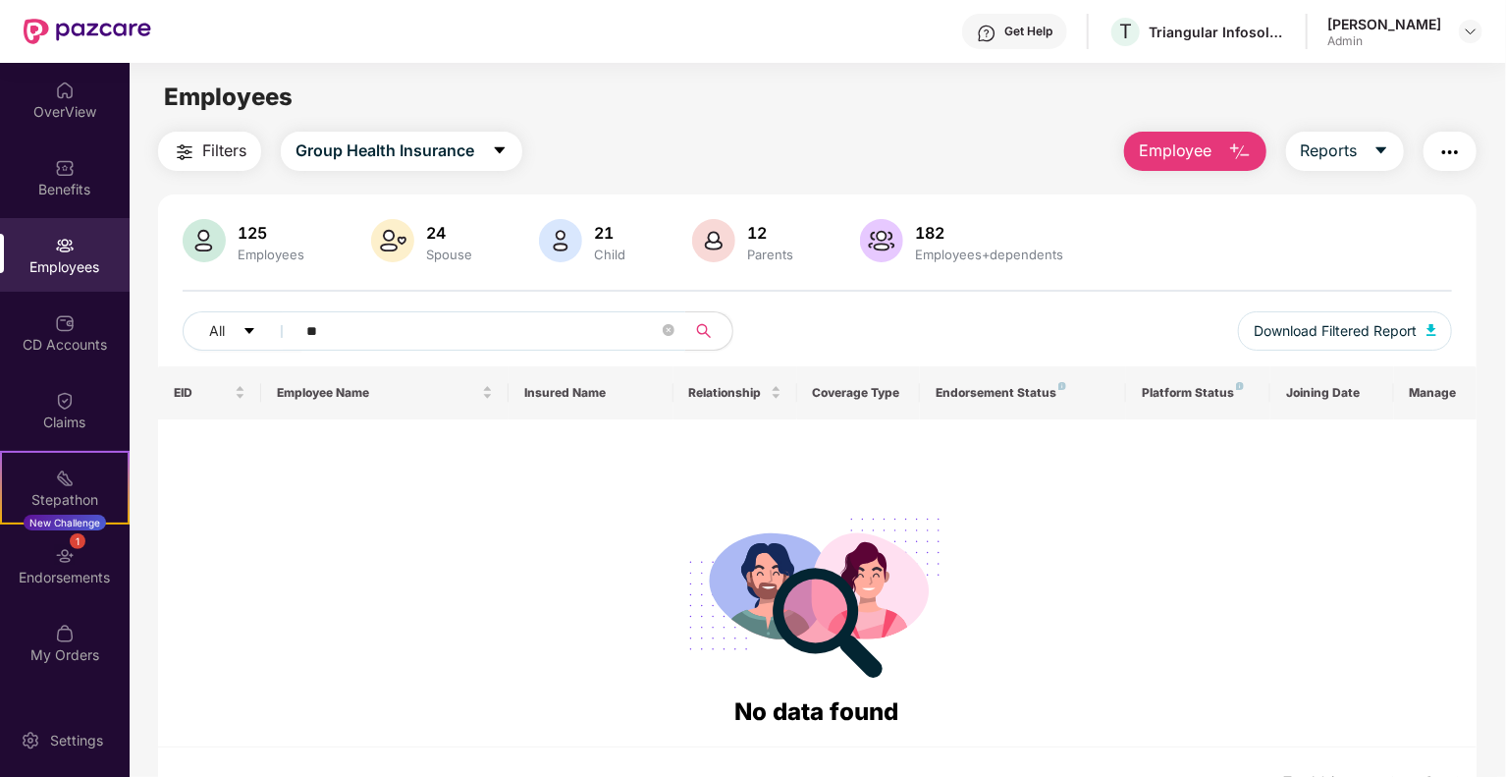
type input "*"
type input "***"
click at [669, 332] on icon "close-circle" at bounding box center [669, 330] width 12 height 12
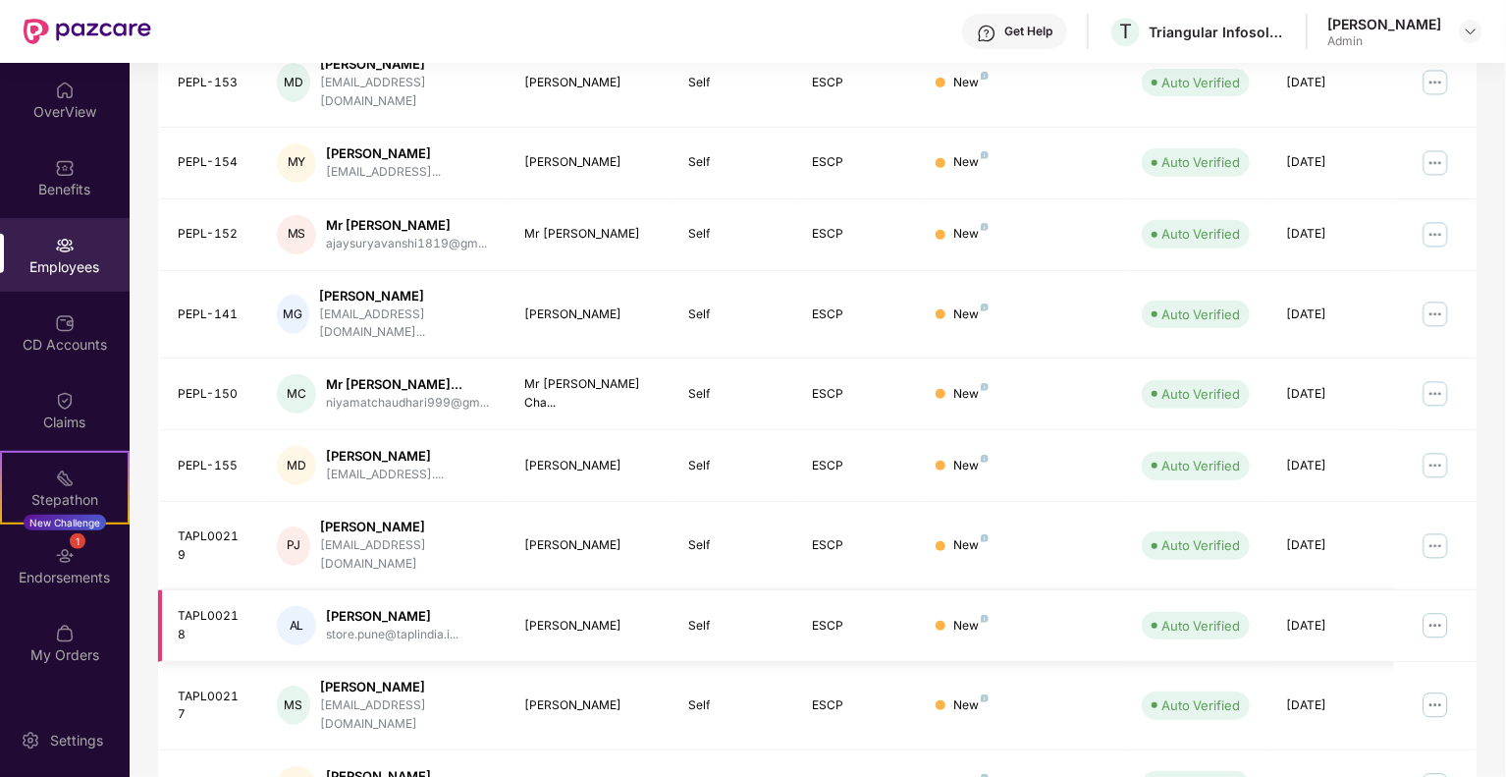
scroll to position [444, 0]
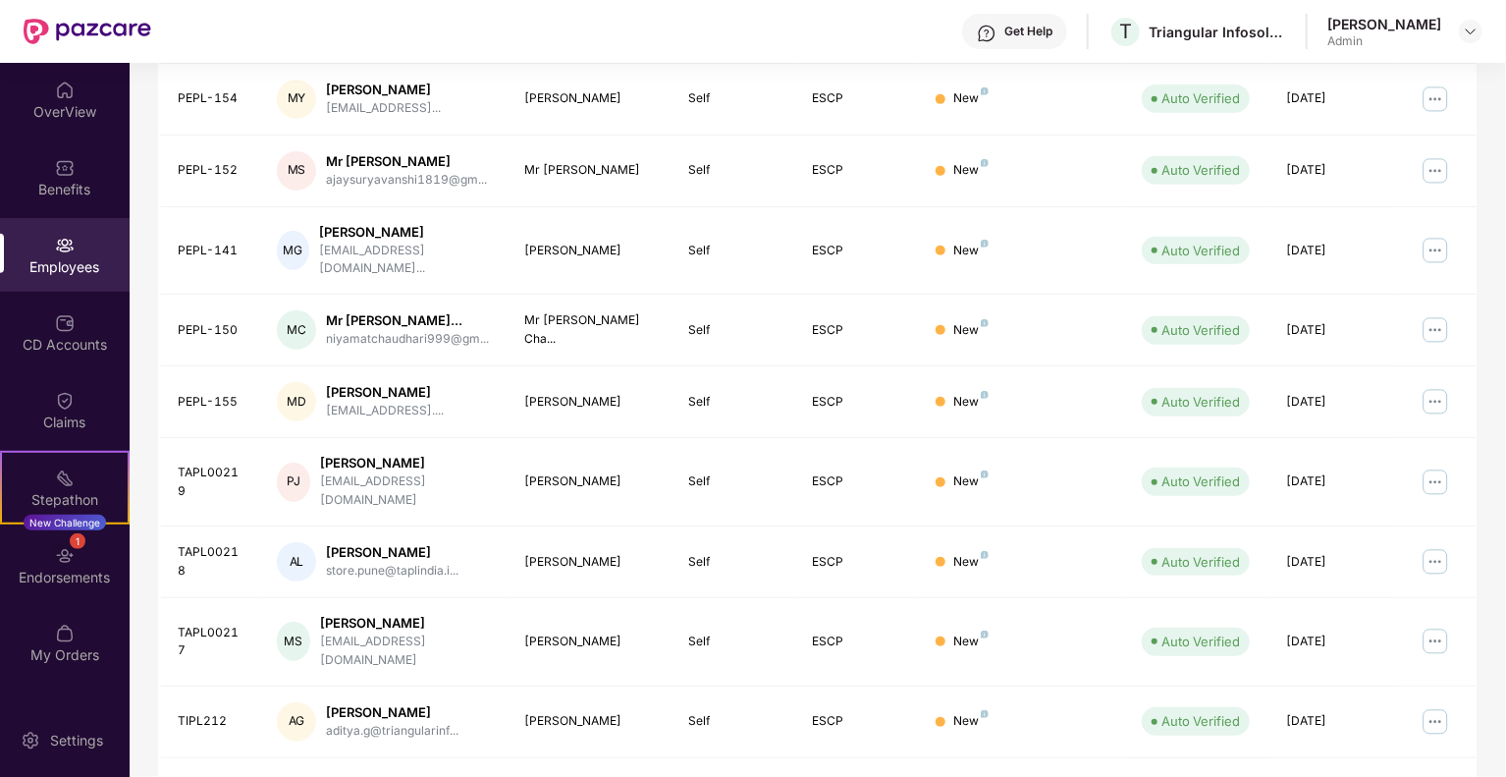
click at [1268, 776] on link "2" at bounding box center [1264, 792] width 31 height 29
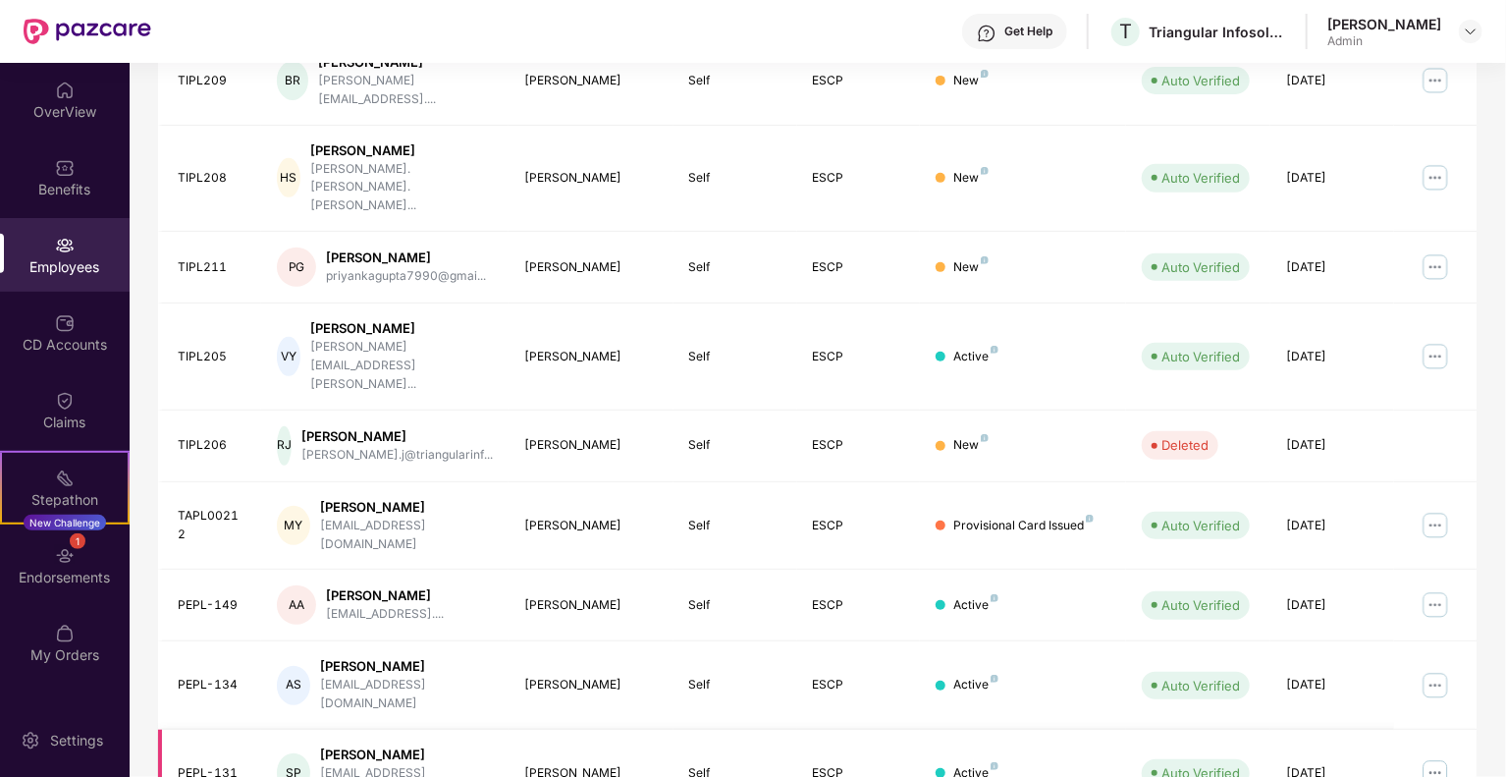
scroll to position [427, 0]
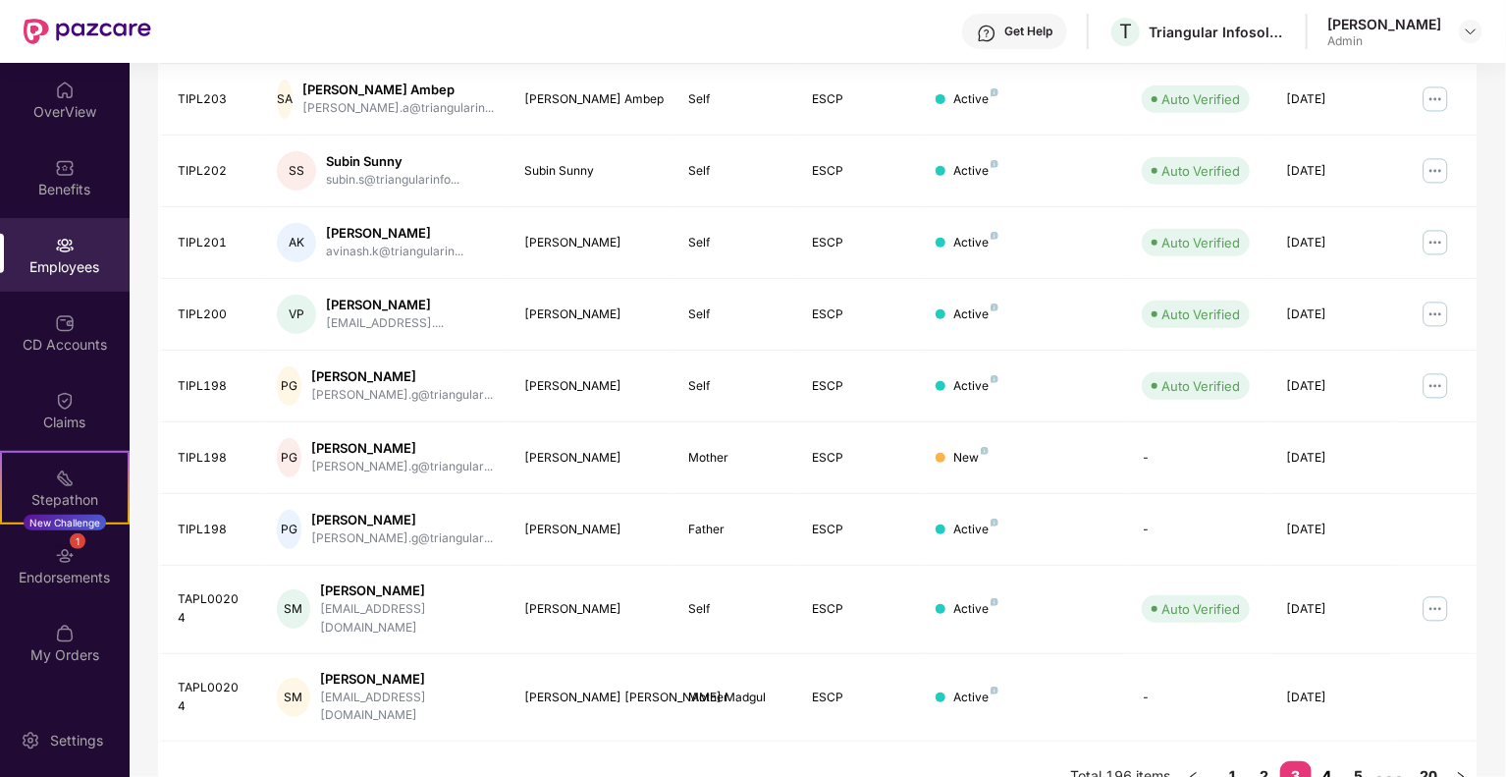
click at [1329, 761] on link "4" at bounding box center [1327, 775] width 31 height 29
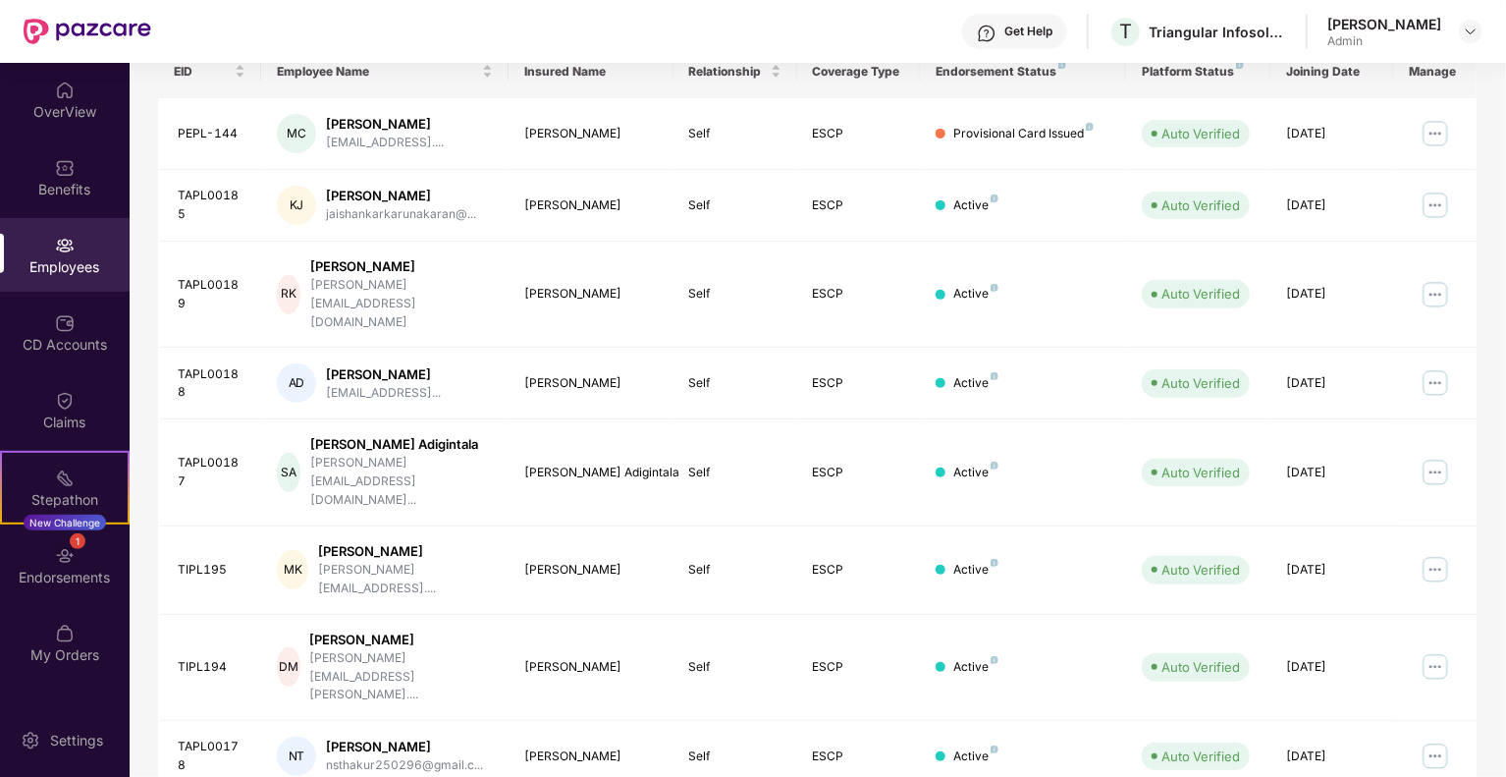
scroll to position [408, 0]
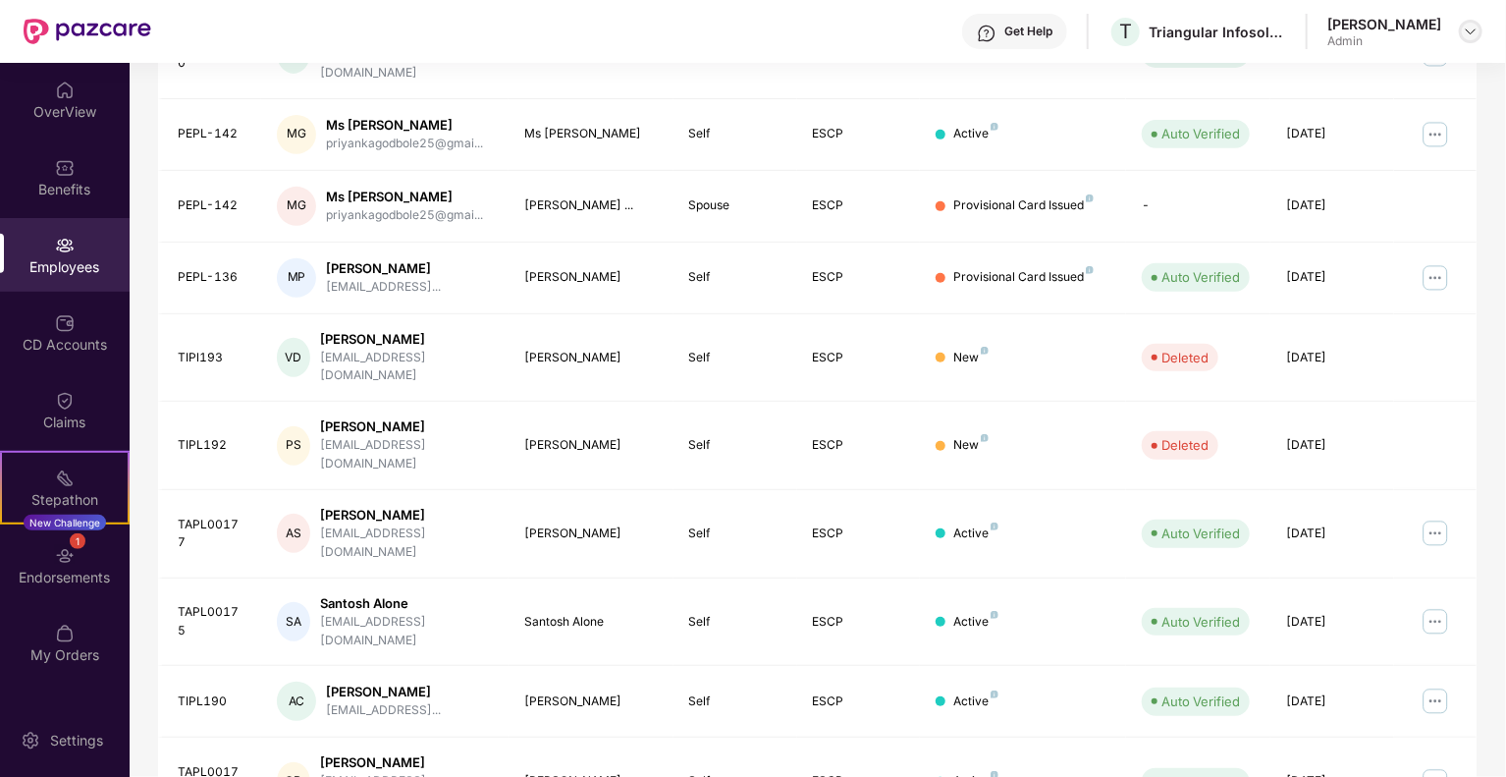
click at [1469, 34] on img at bounding box center [1471, 32] width 16 height 16
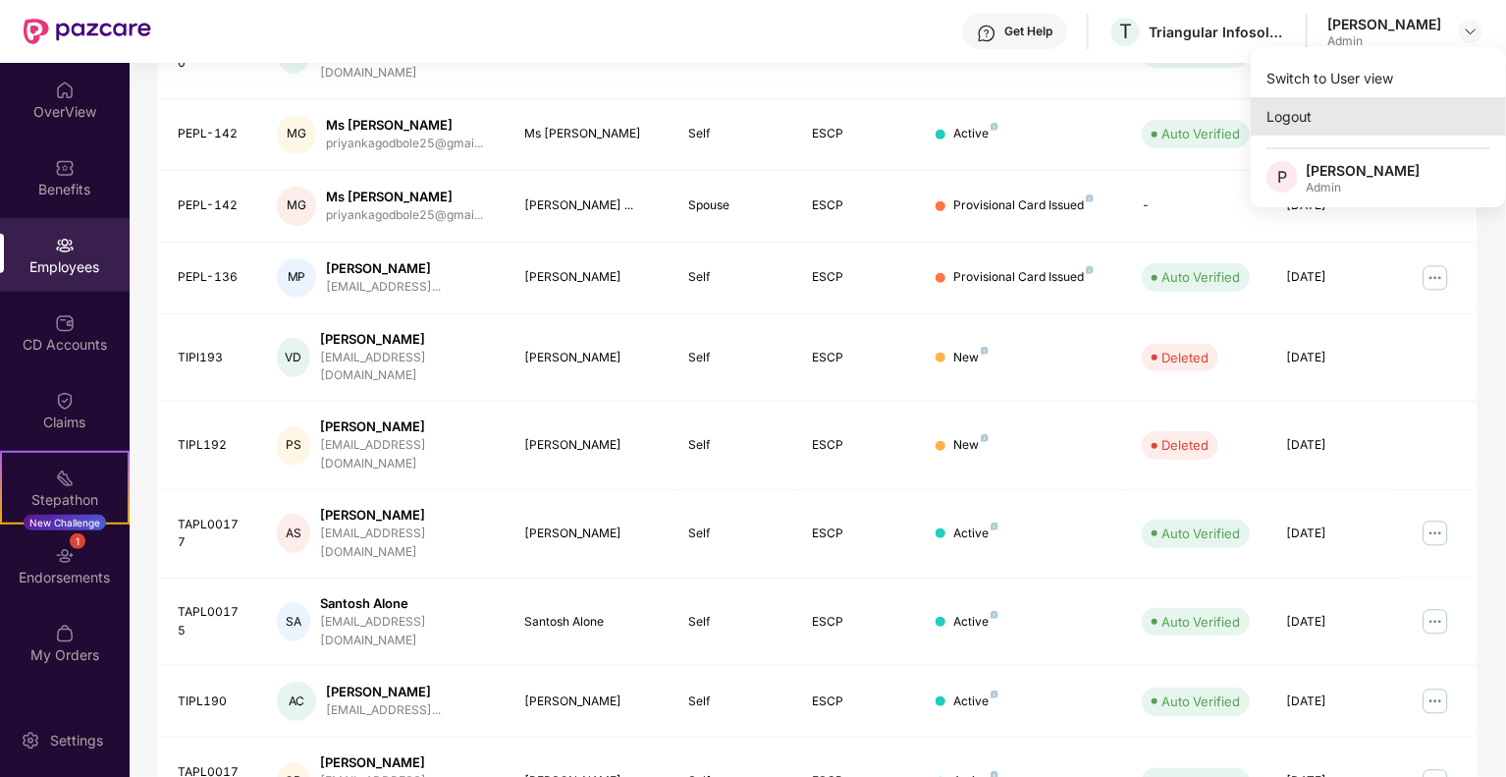
click at [1285, 113] on div "Logout" at bounding box center [1378, 116] width 255 height 38
